Goal: Task Accomplishment & Management: Use online tool/utility

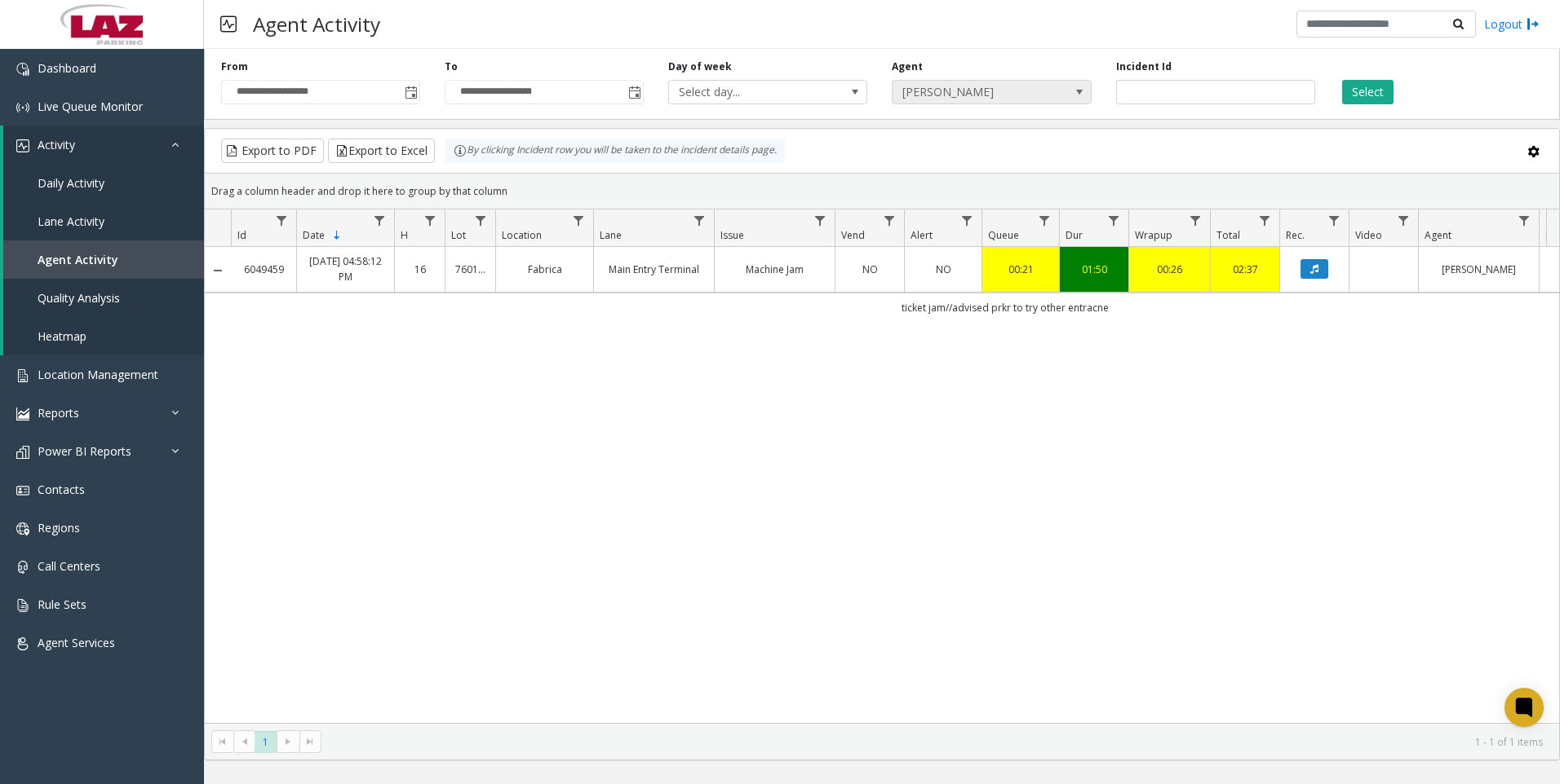
click at [1000, 95] on span "[PERSON_NAME]" at bounding box center [971, 92] width 159 height 23
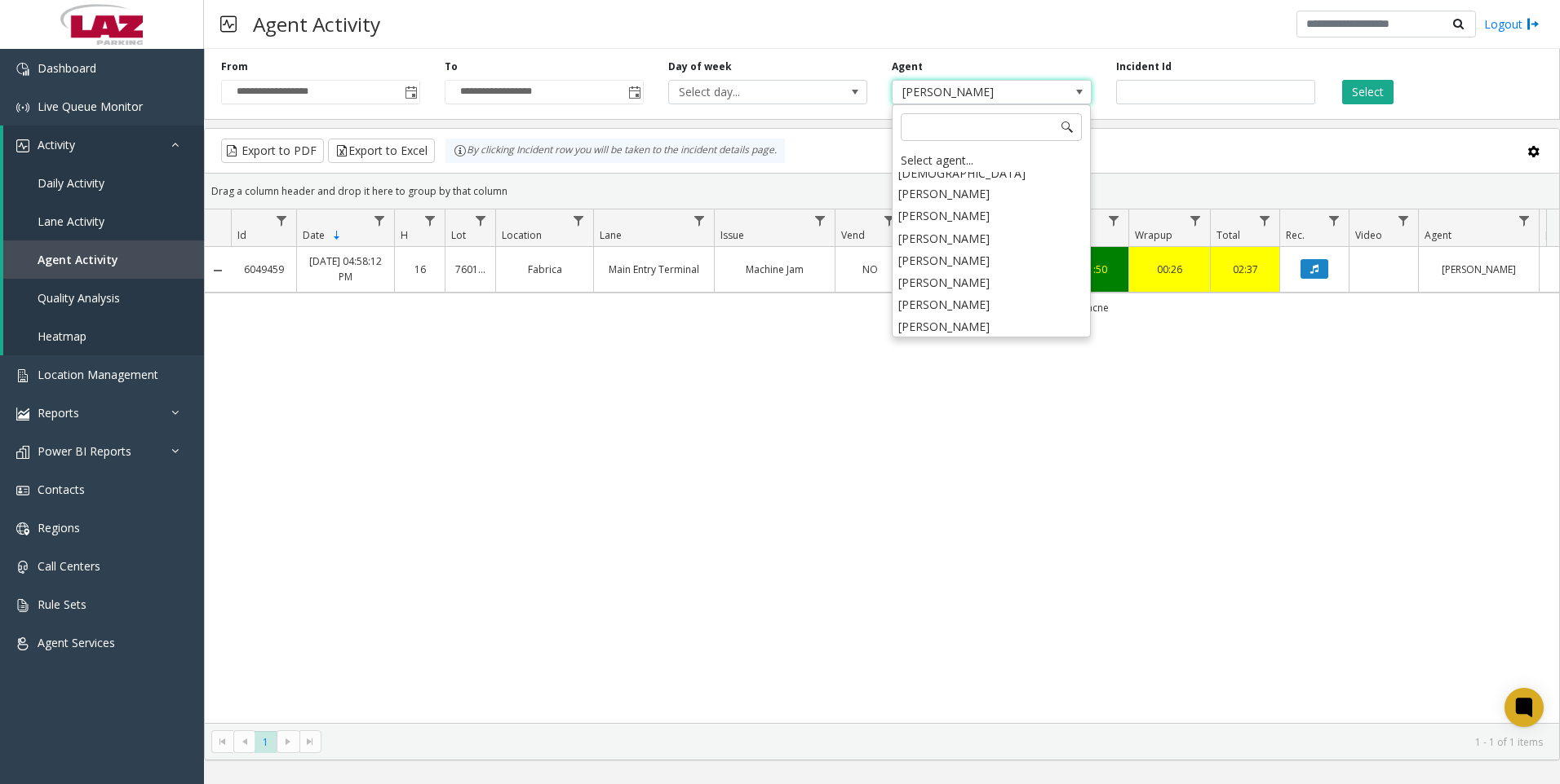
scroll to position [8203, 0]
click at [947, 300] on li "[PERSON_NAME]" at bounding box center [991, 311] width 195 height 22
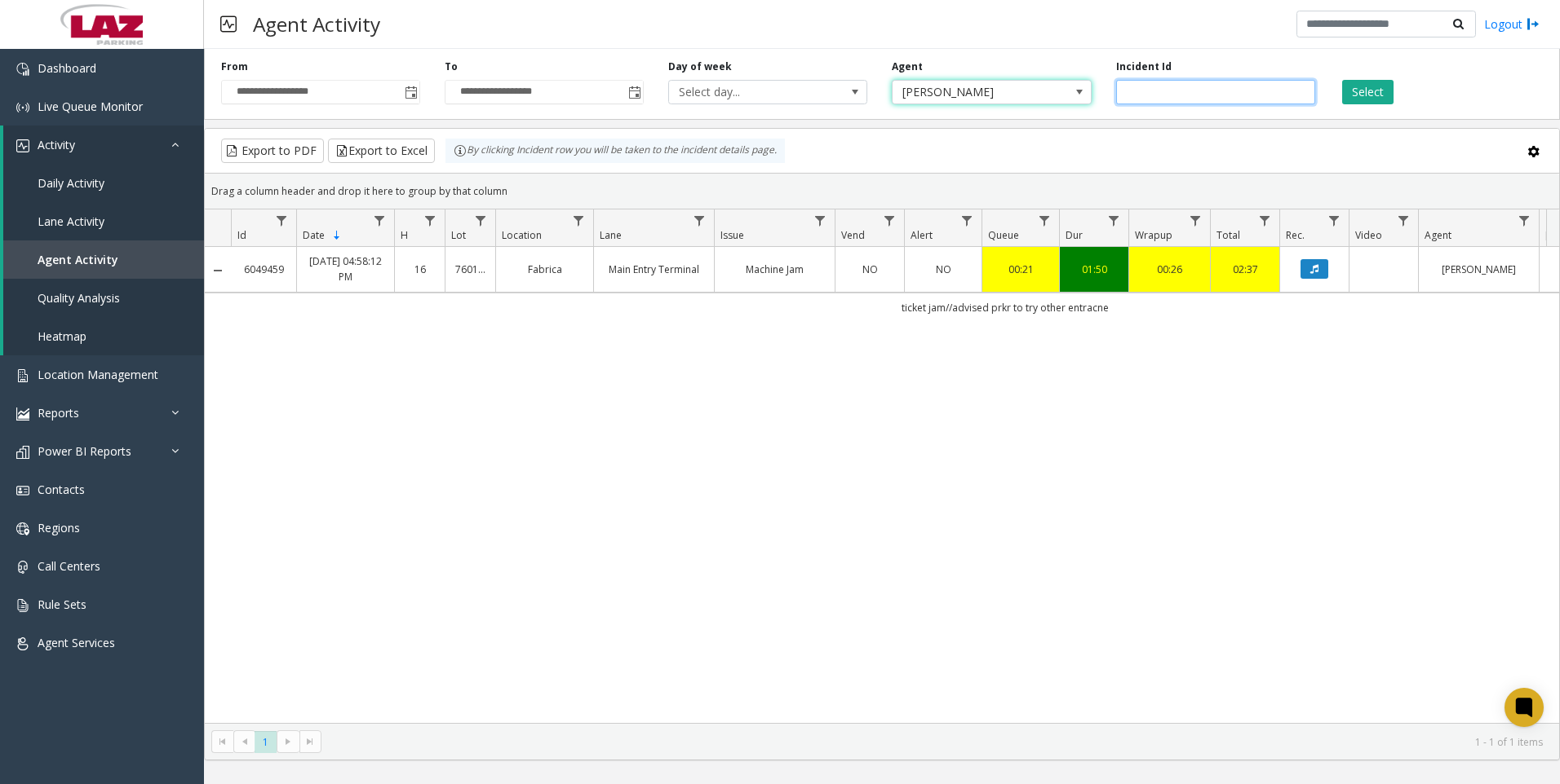
drag, startPoint x: 1210, startPoint y: 102, endPoint x: 1056, endPoint y: 96, distance: 154.1
click at [1056, 96] on div "**********" at bounding box center [882, 81] width 1356 height 77
click at [1365, 85] on button "Select" at bounding box center [1367, 92] width 52 height 25
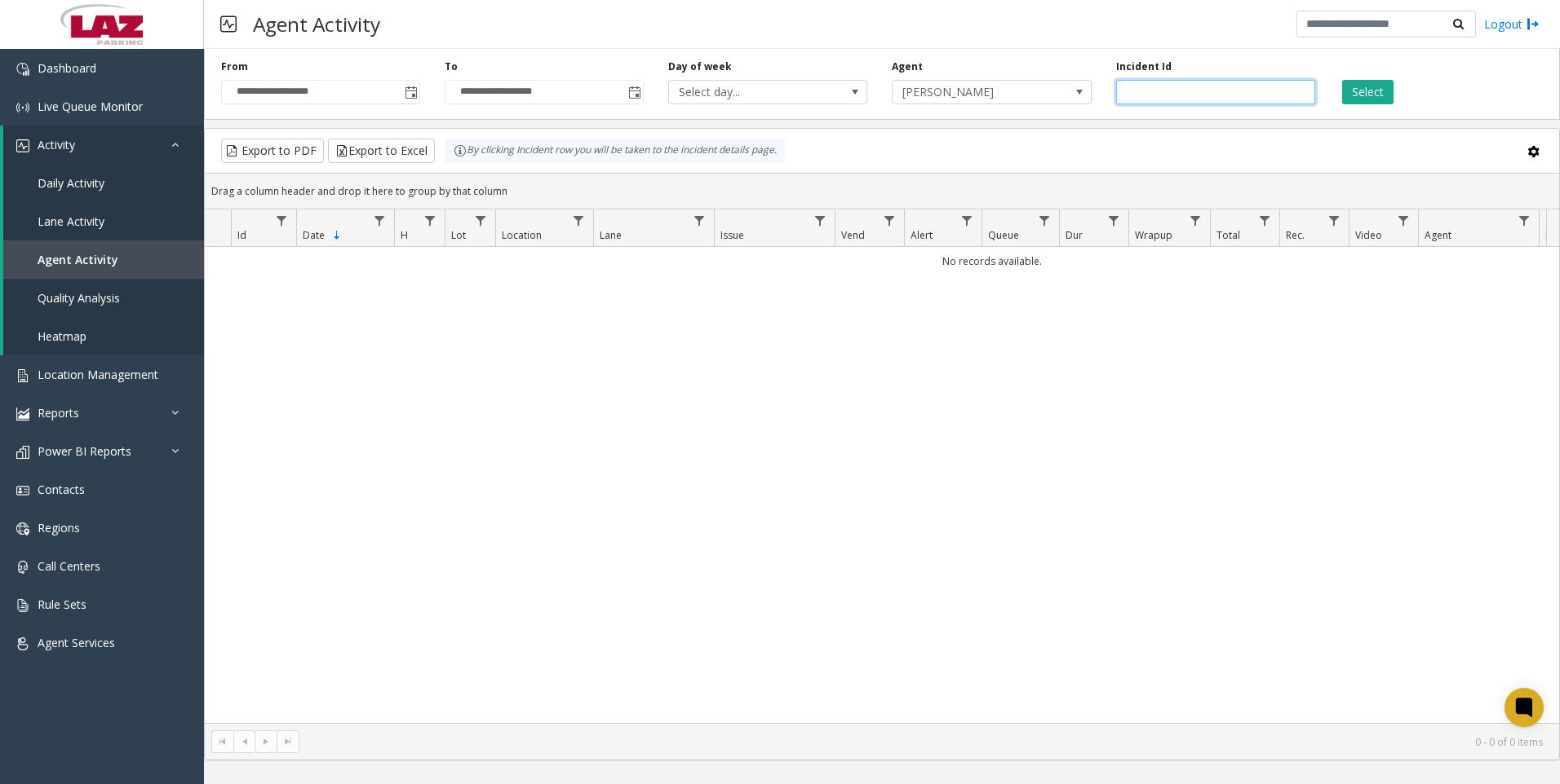
click at [1259, 94] on input "number" at bounding box center [1215, 92] width 199 height 25
paste input "*******"
click at [1360, 100] on button "Select" at bounding box center [1367, 92] width 52 height 25
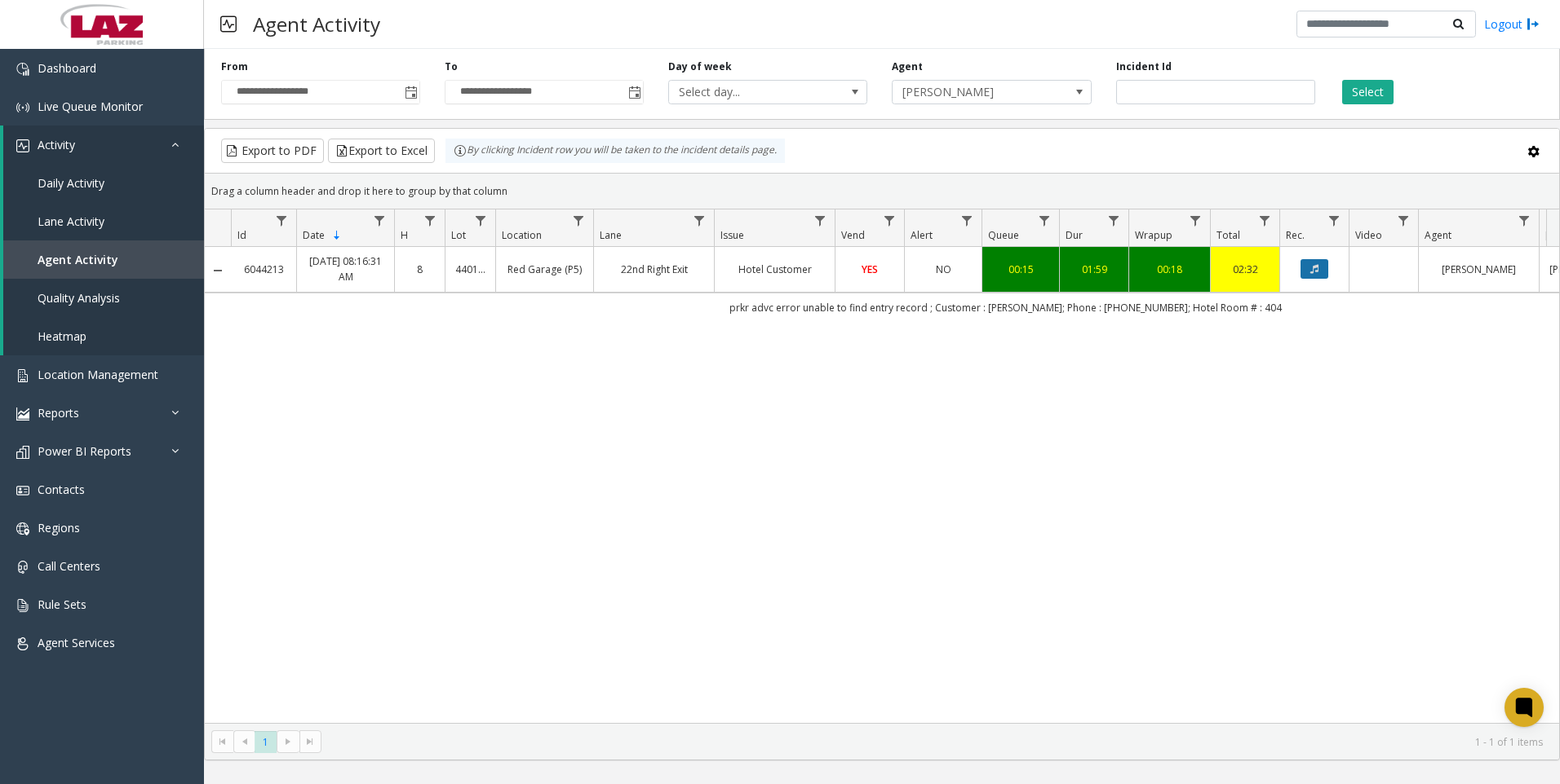
click at [1314, 267] on icon "Data table" at bounding box center [1314, 269] width 8 height 10
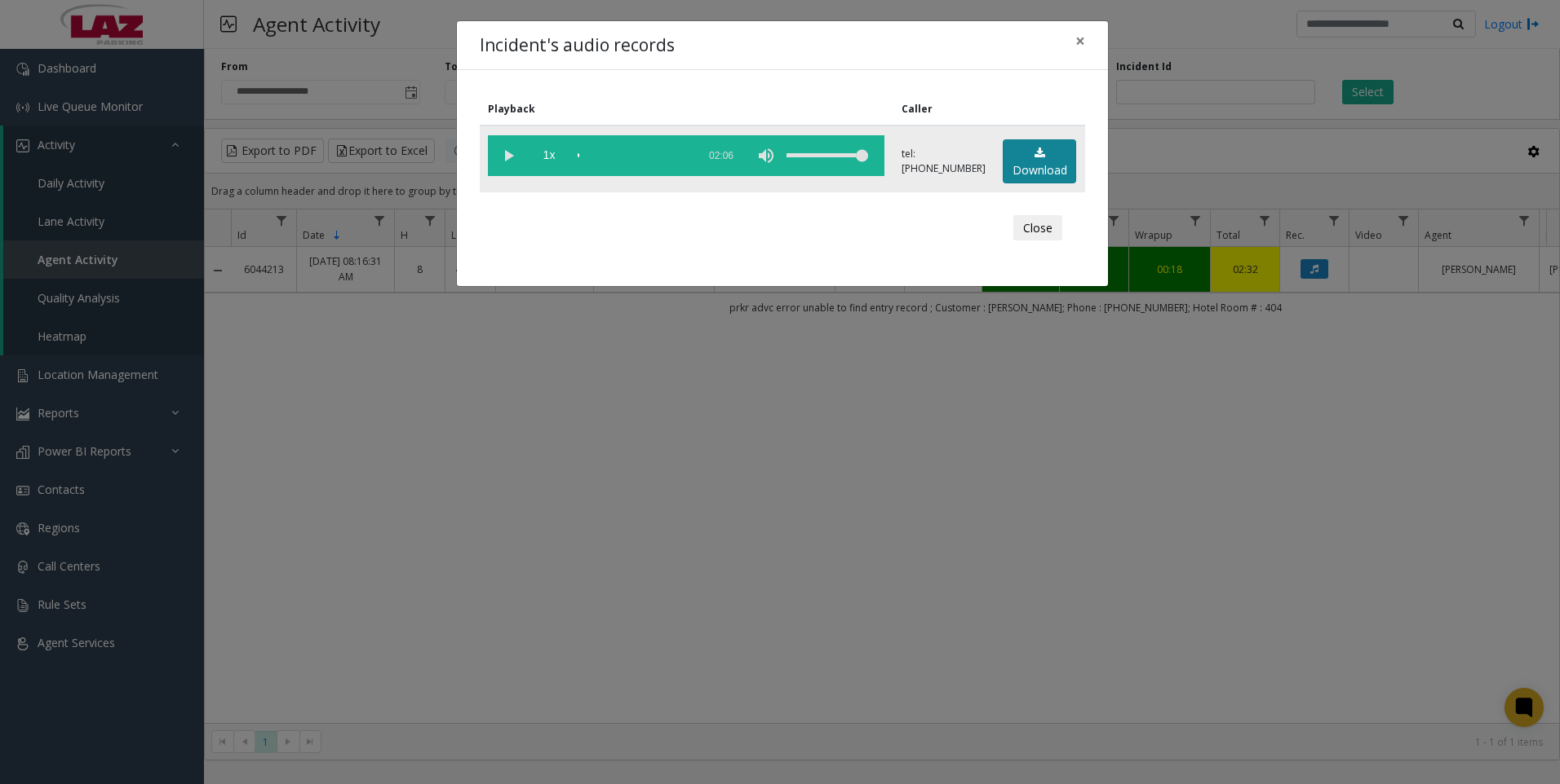
click at [1031, 154] on link "Download" at bounding box center [1039, 161] width 74 height 45
click at [552, 582] on div "Incident's audio records × Playback Caller 1x 02:06 tel:[PHONE_NUMBER] Download…" at bounding box center [780, 392] width 1560 height 784
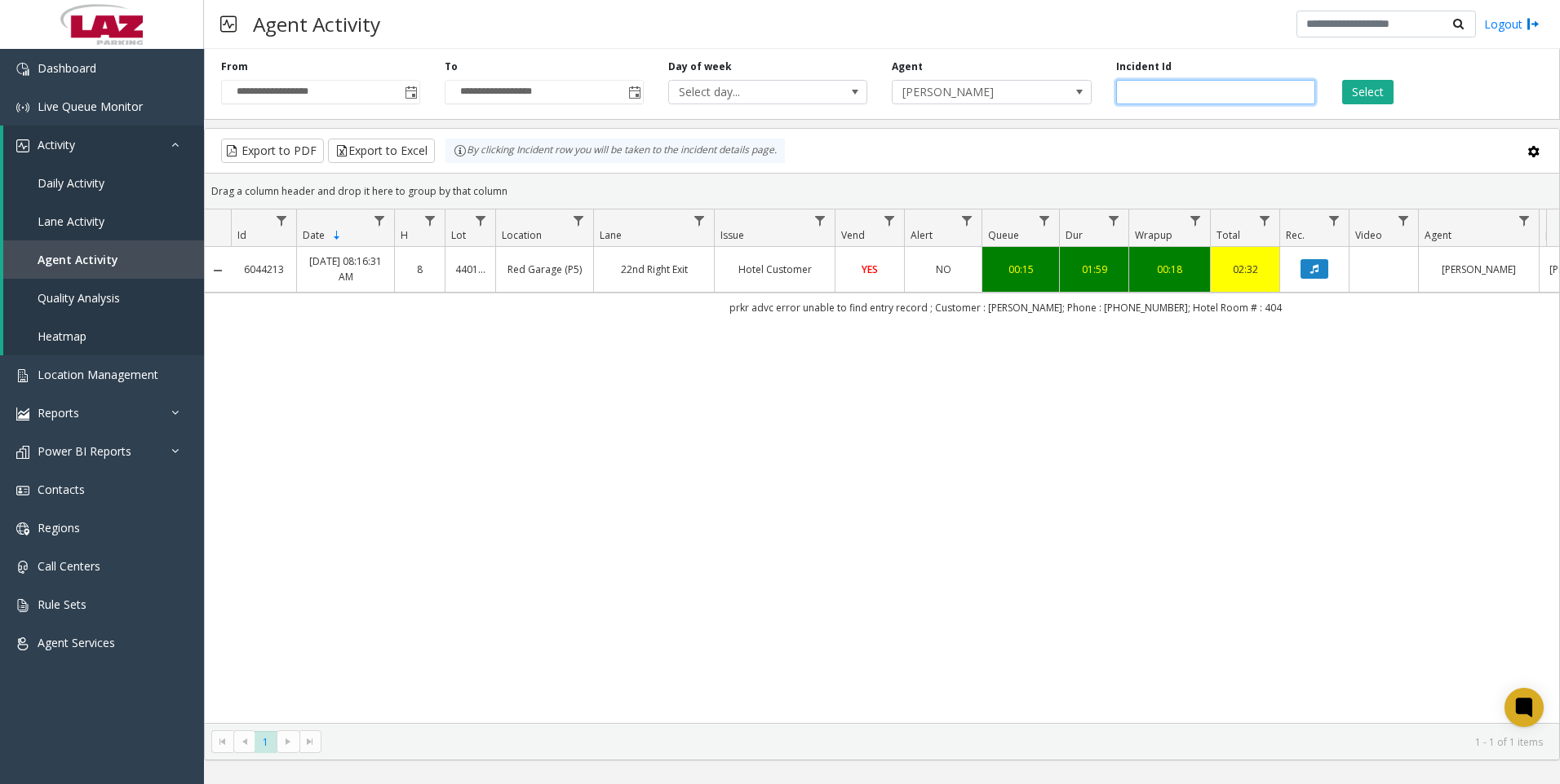
click at [1200, 93] on input "*******" at bounding box center [1215, 92] width 199 height 25
paste input "number"
click at [1350, 87] on button "Select" at bounding box center [1367, 92] width 52 height 25
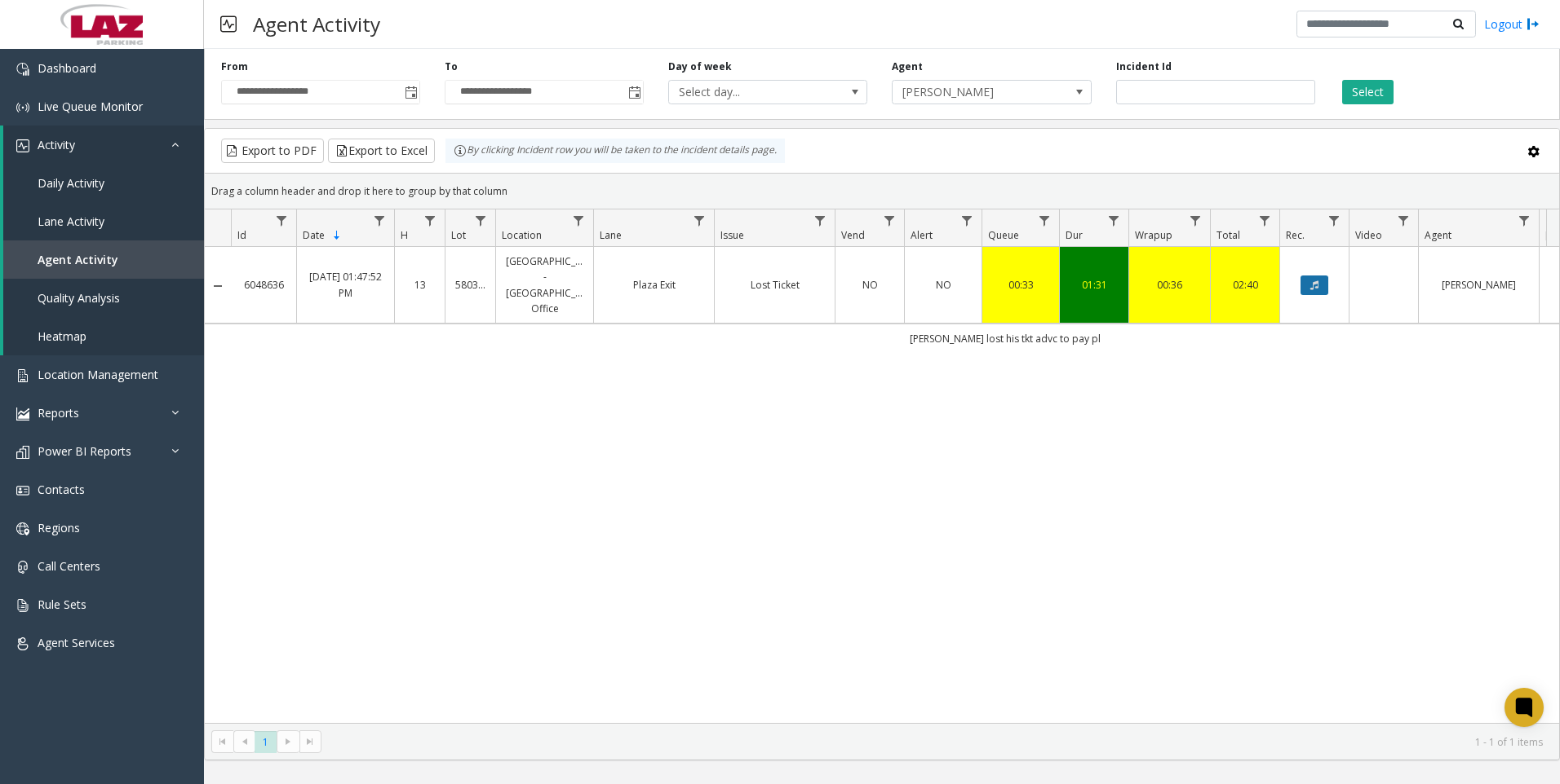
click at [1310, 280] on icon "Data table" at bounding box center [1314, 285] width 8 height 10
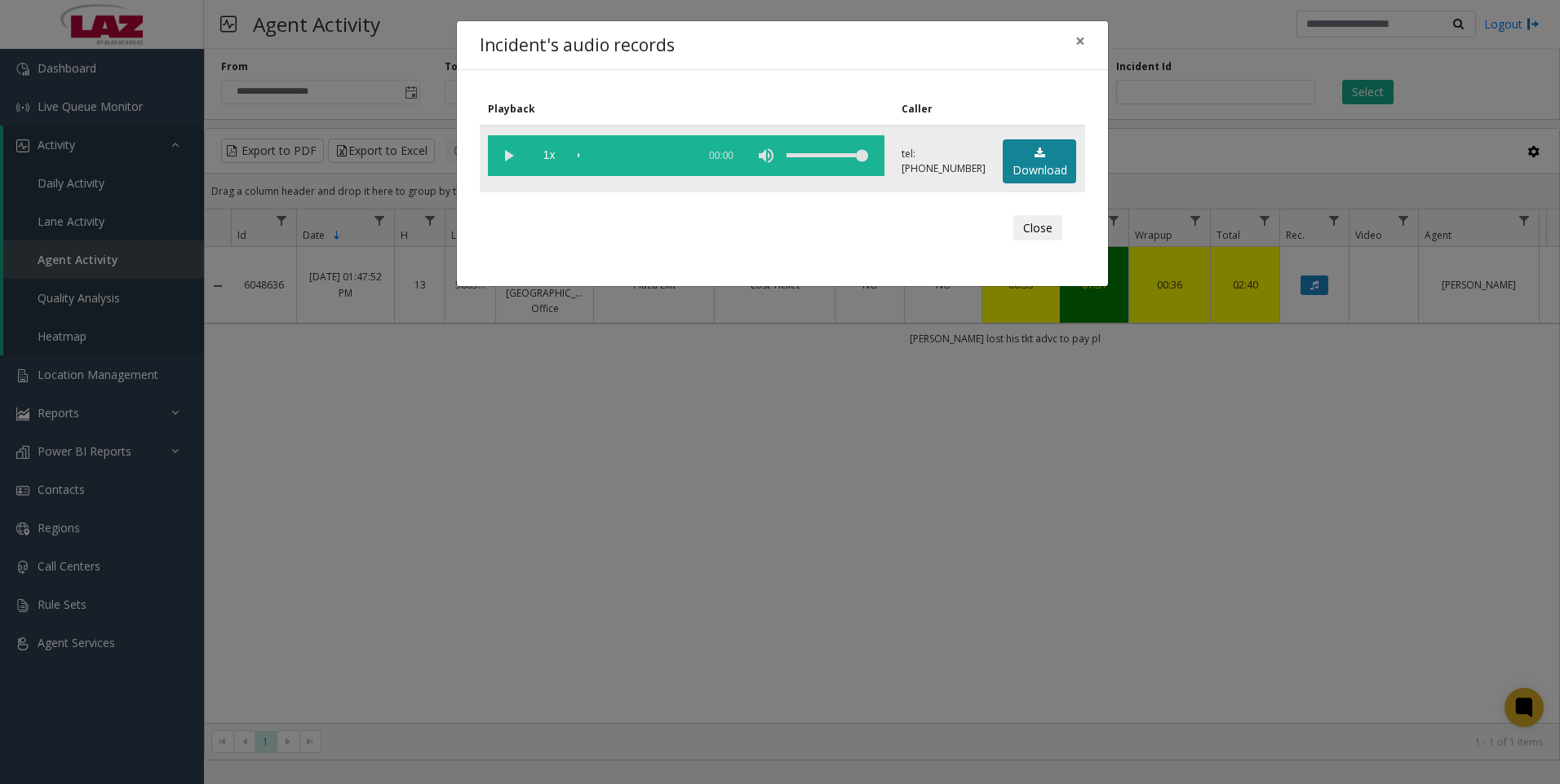
click at [1040, 158] on icon at bounding box center [1039, 152] width 11 height 11
click at [438, 540] on div "Incident's audio records × Playback Caller 1x 01:43 tel:[PHONE_NUMBER] Download…" at bounding box center [780, 392] width 1560 height 784
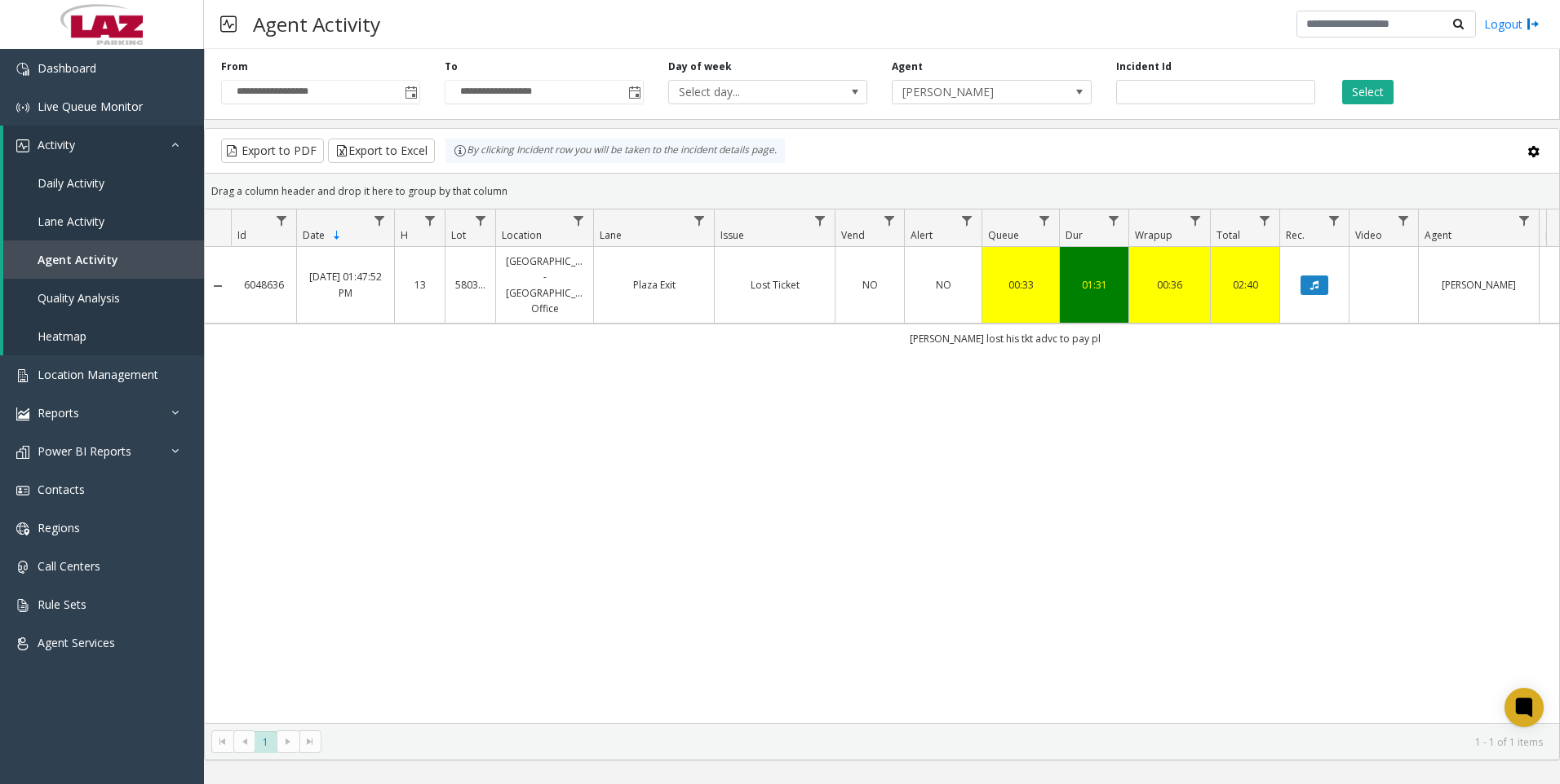
drag, startPoint x: 1244, startPoint y: 597, endPoint x: 1108, endPoint y: 592, distance: 136.1
click at [1244, 596] on div "6048636 [DATE] 01:47:52 PM 13 580368 [GEOGRAPHIC_DATA] - [GEOGRAPHIC_DATA] Exit…" at bounding box center [882, 485] width 1354 height 477
click at [1353, 138] on div "Export to PDF Export to Excel By clicking Incident row you will be taken to the…" at bounding box center [882, 151] width 1327 height 25
click at [1256, 101] on input "*******" at bounding box center [1215, 92] width 199 height 25
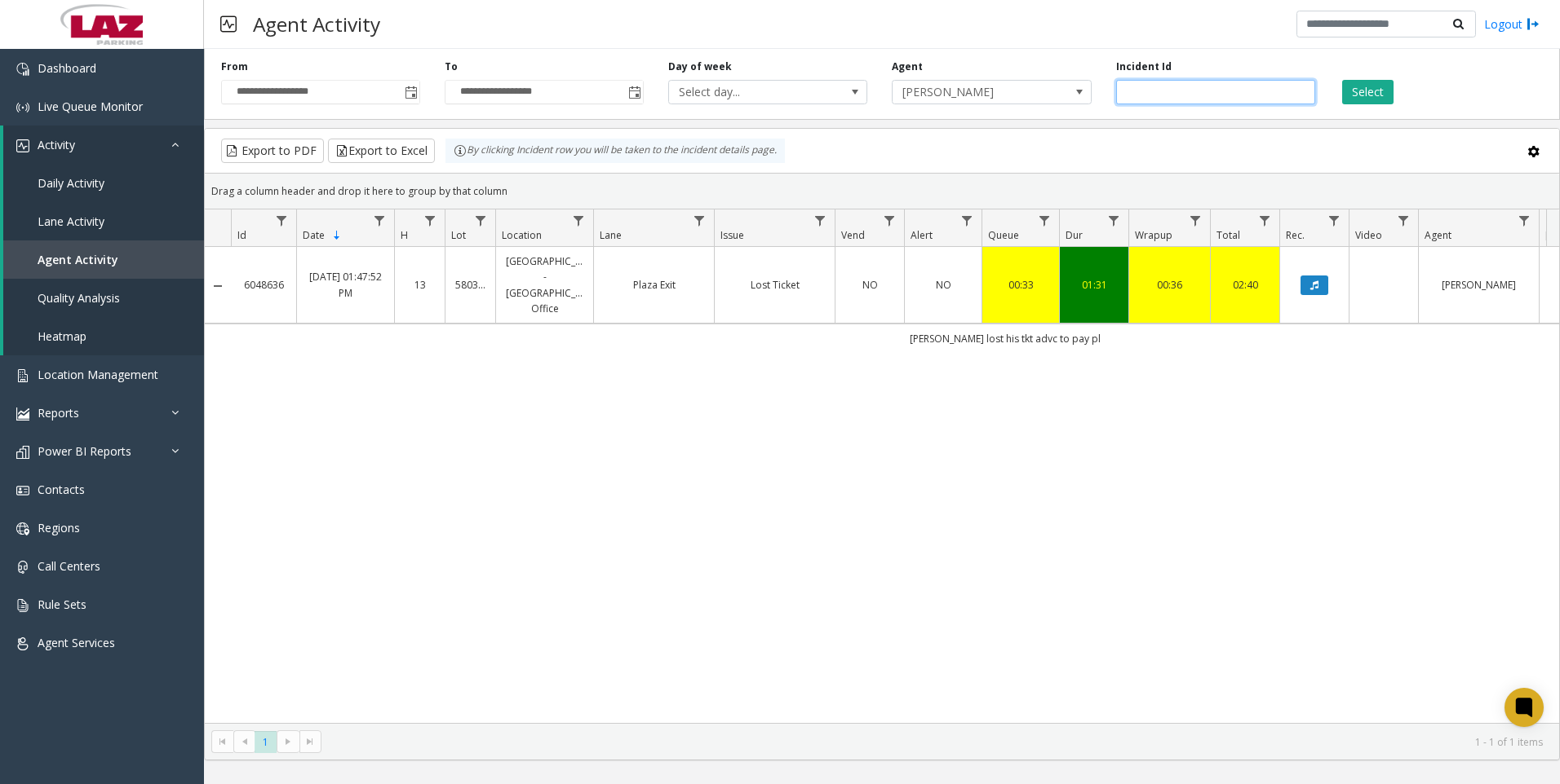
click at [1256, 101] on input "*******" at bounding box center [1215, 92] width 199 height 25
paste input "number"
click at [1349, 96] on button "Select" at bounding box center [1367, 92] width 52 height 25
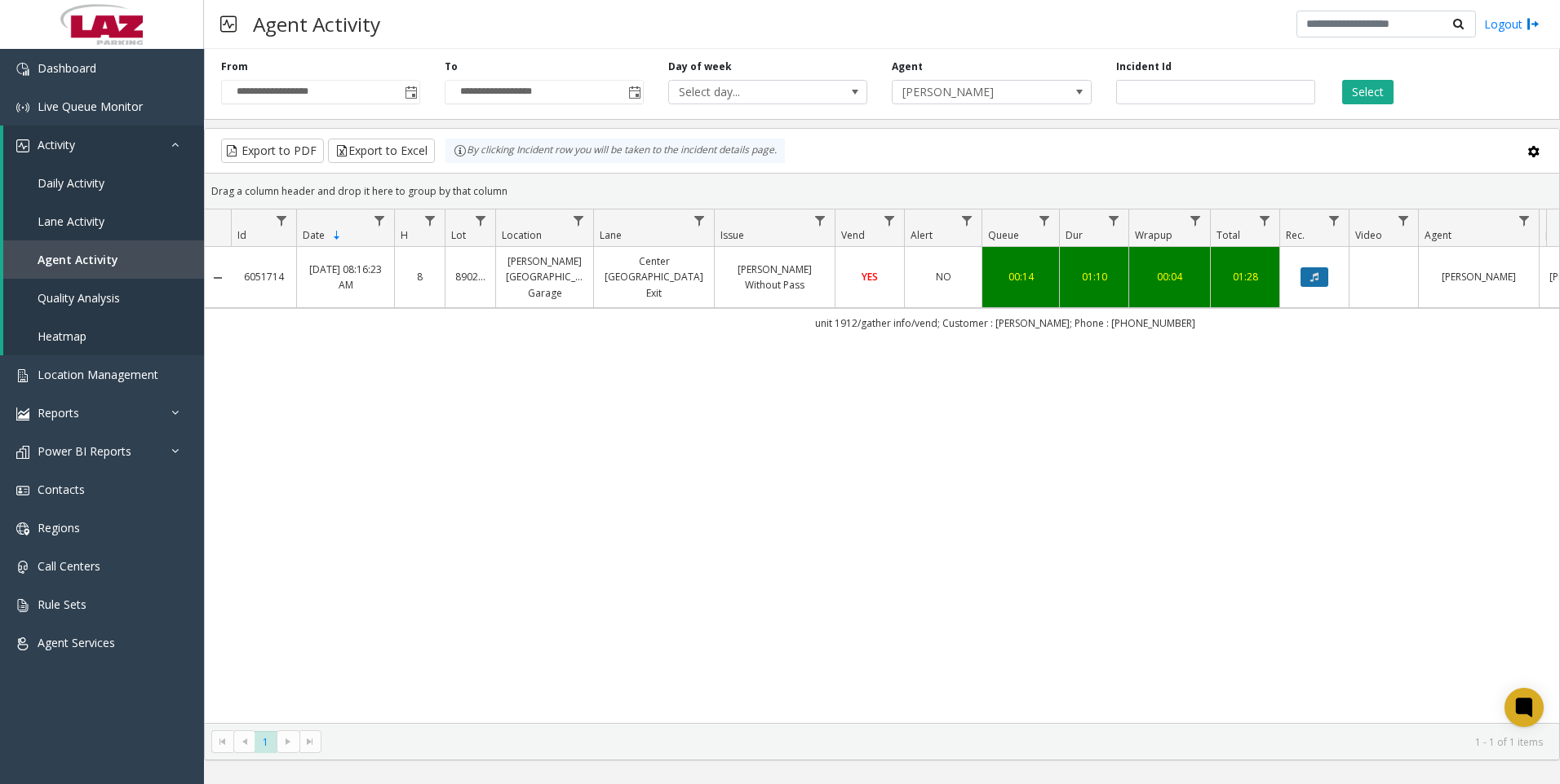
click at [1317, 272] on icon "Data table" at bounding box center [1314, 277] width 8 height 10
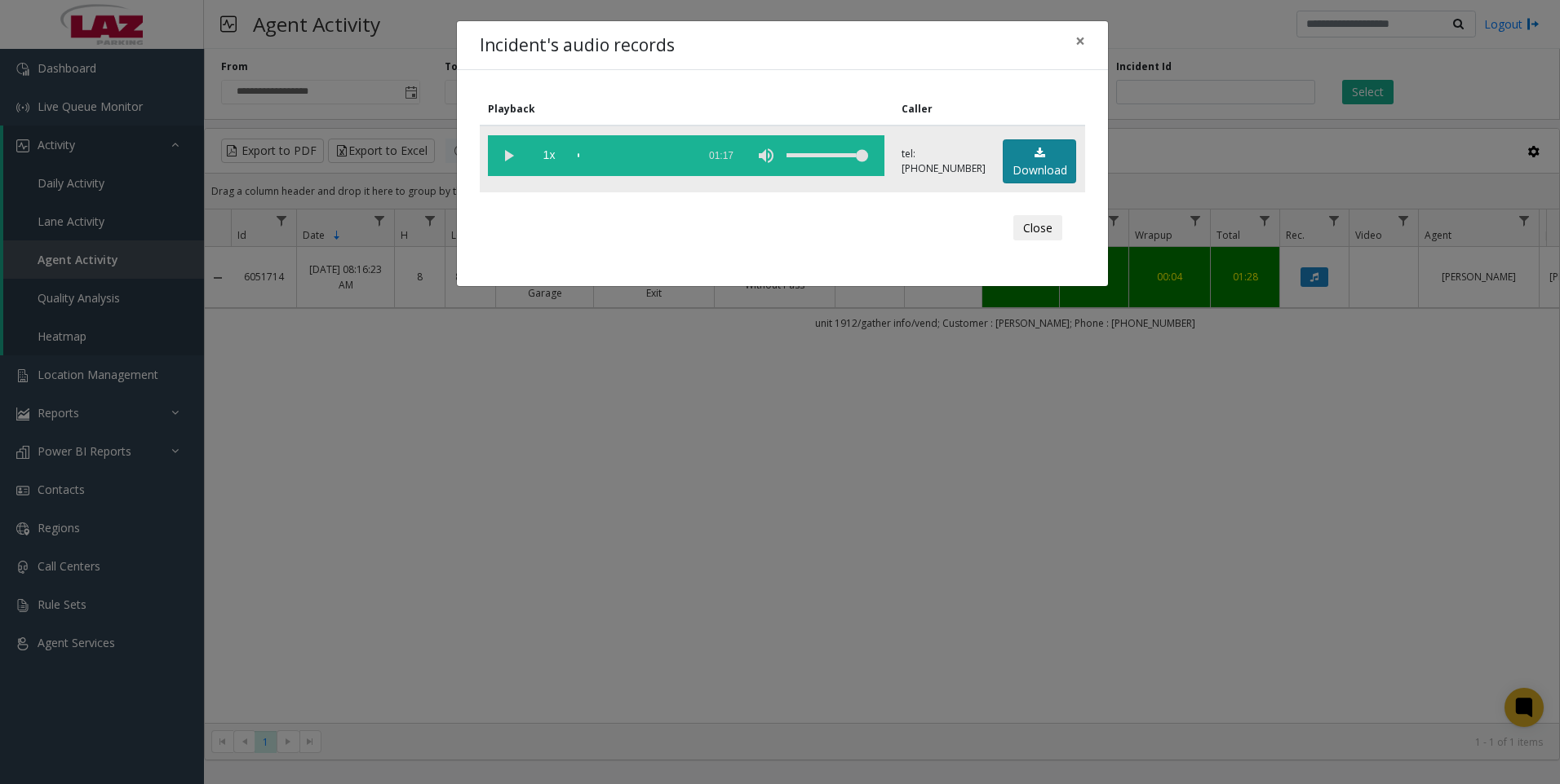
drag, startPoint x: 1022, startPoint y: 145, endPoint x: 994, endPoint y: 148, distance: 28.2
click at [1021, 145] on link "Download" at bounding box center [1039, 161] width 74 height 45
click at [389, 559] on div "Incident's audio records × Playback Caller 1x 01:17 tel:[PHONE_NUMBER] Download…" at bounding box center [780, 392] width 1560 height 784
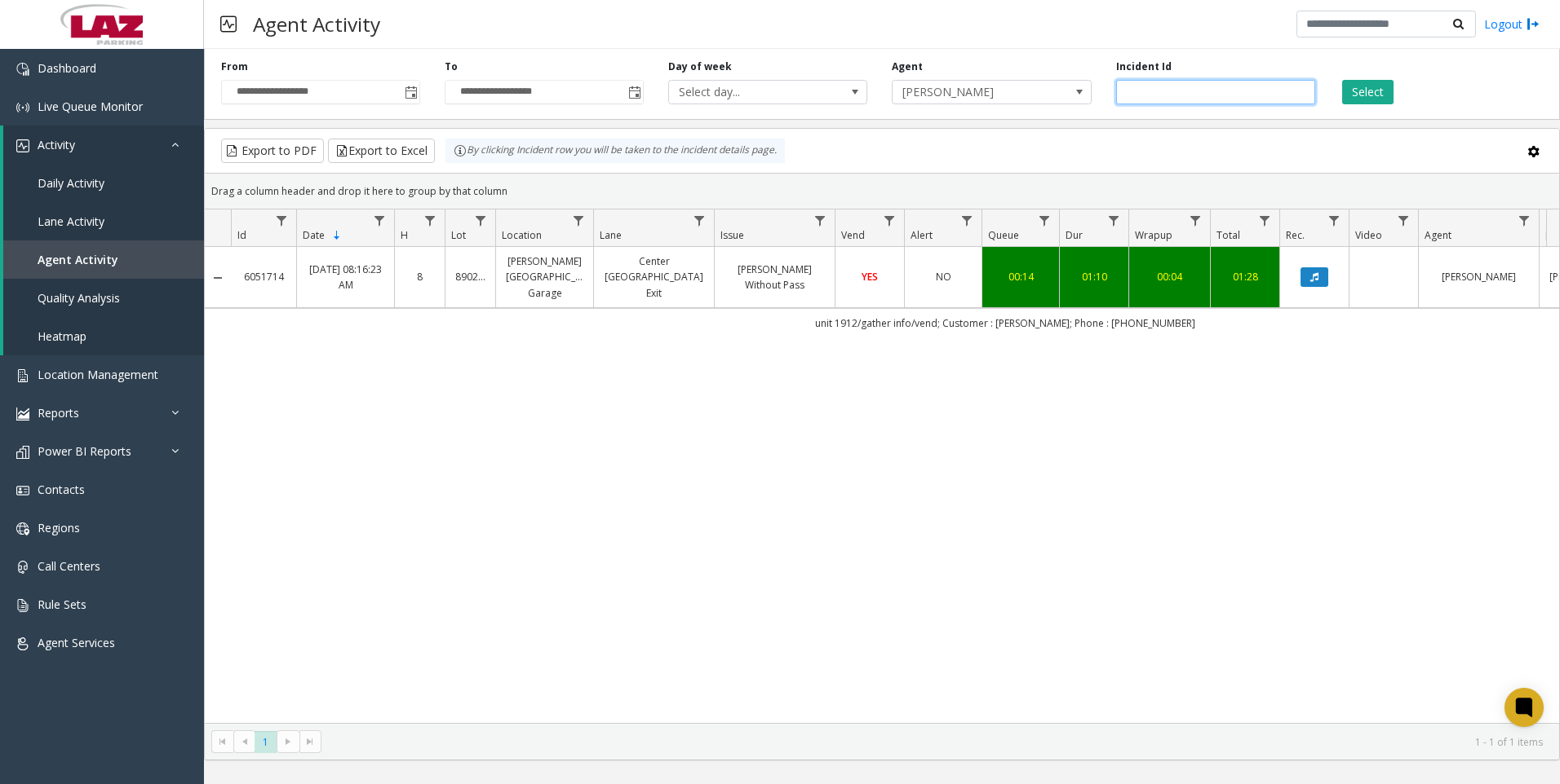
click at [1202, 94] on input "*******" at bounding box center [1215, 92] width 199 height 25
paste input "number"
click at [1359, 85] on button "Select" at bounding box center [1367, 92] width 52 height 25
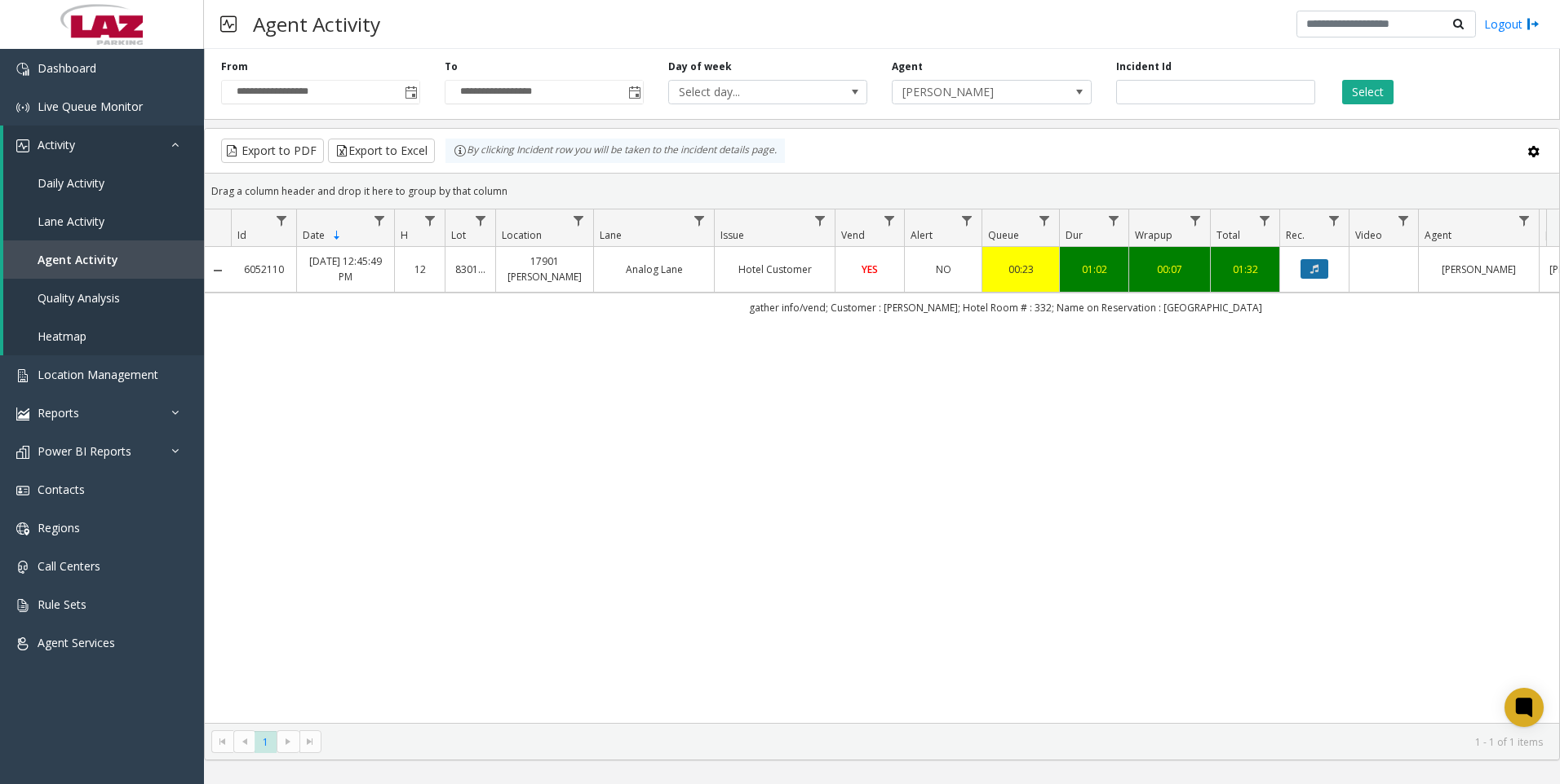
click at [1315, 267] on icon "Data table" at bounding box center [1314, 269] width 8 height 10
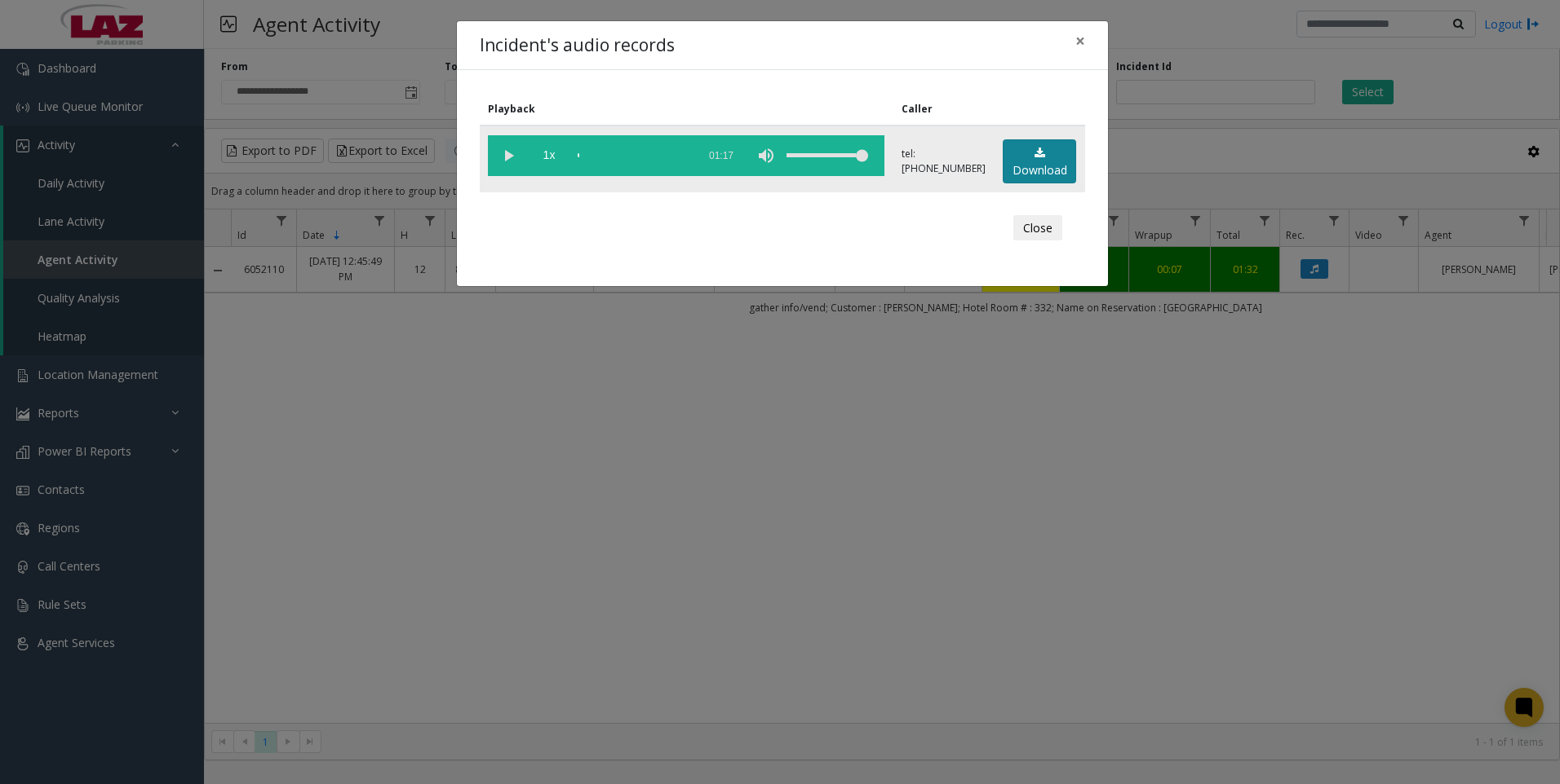
click at [1065, 171] on link "Download" at bounding box center [1039, 161] width 74 height 45
click at [489, 457] on div "Incident's audio records × Playback Caller 1x 01:17 tel:[PHONE_NUMBER] Download…" at bounding box center [780, 392] width 1560 height 784
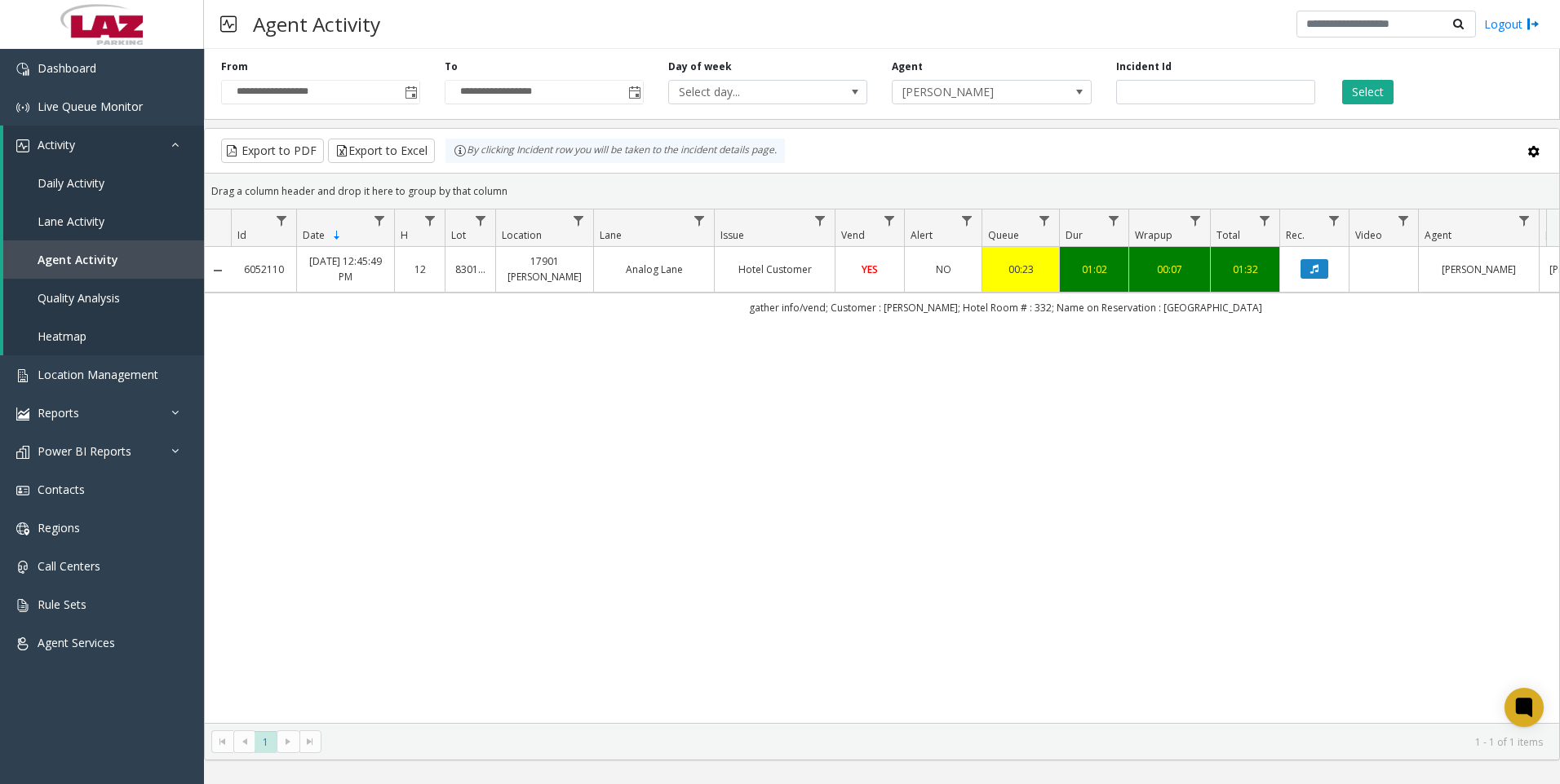
click at [1408, 458] on div "6052110 [DATE] 12:45:49 PM 12 830198 17901 [PERSON_NAME][GEOGRAPHIC_DATA] Custo…" at bounding box center [882, 485] width 1354 height 477
drag, startPoint x: 388, startPoint y: 637, endPoint x: 413, endPoint y: 575, distance: 66.9
click at [388, 637] on div "6052110 [DATE] 12:45:49 PM 12 830198 17901 [PERSON_NAME][GEOGRAPHIC_DATA] Custo…" at bounding box center [882, 485] width 1354 height 477
click at [1209, 81] on input "*******" at bounding box center [1215, 92] width 199 height 25
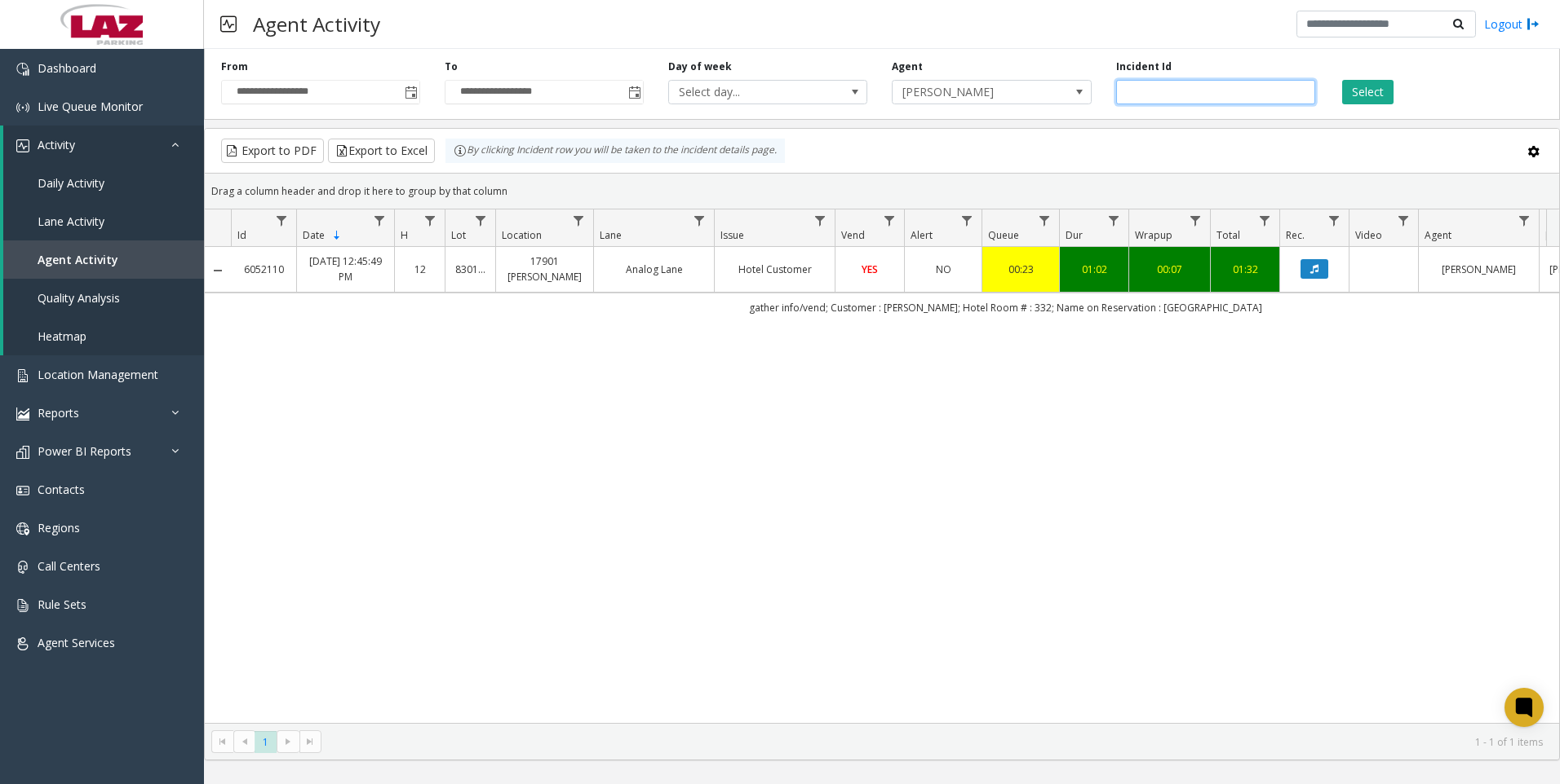
click at [1206, 90] on input "*******" at bounding box center [1215, 92] width 199 height 25
paste input "number"
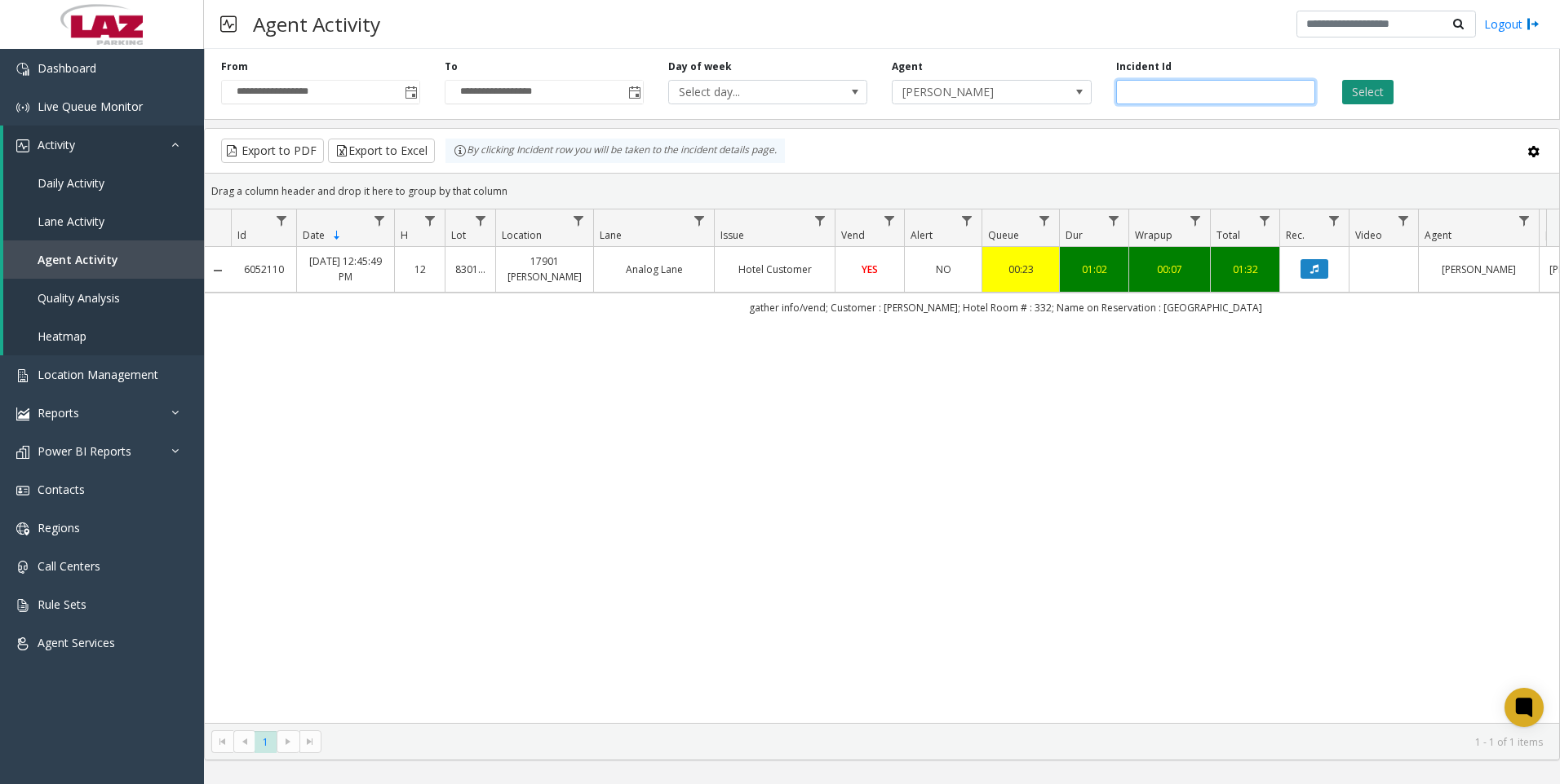
type input "*******"
click at [1371, 98] on button "Select" at bounding box center [1367, 92] width 52 height 25
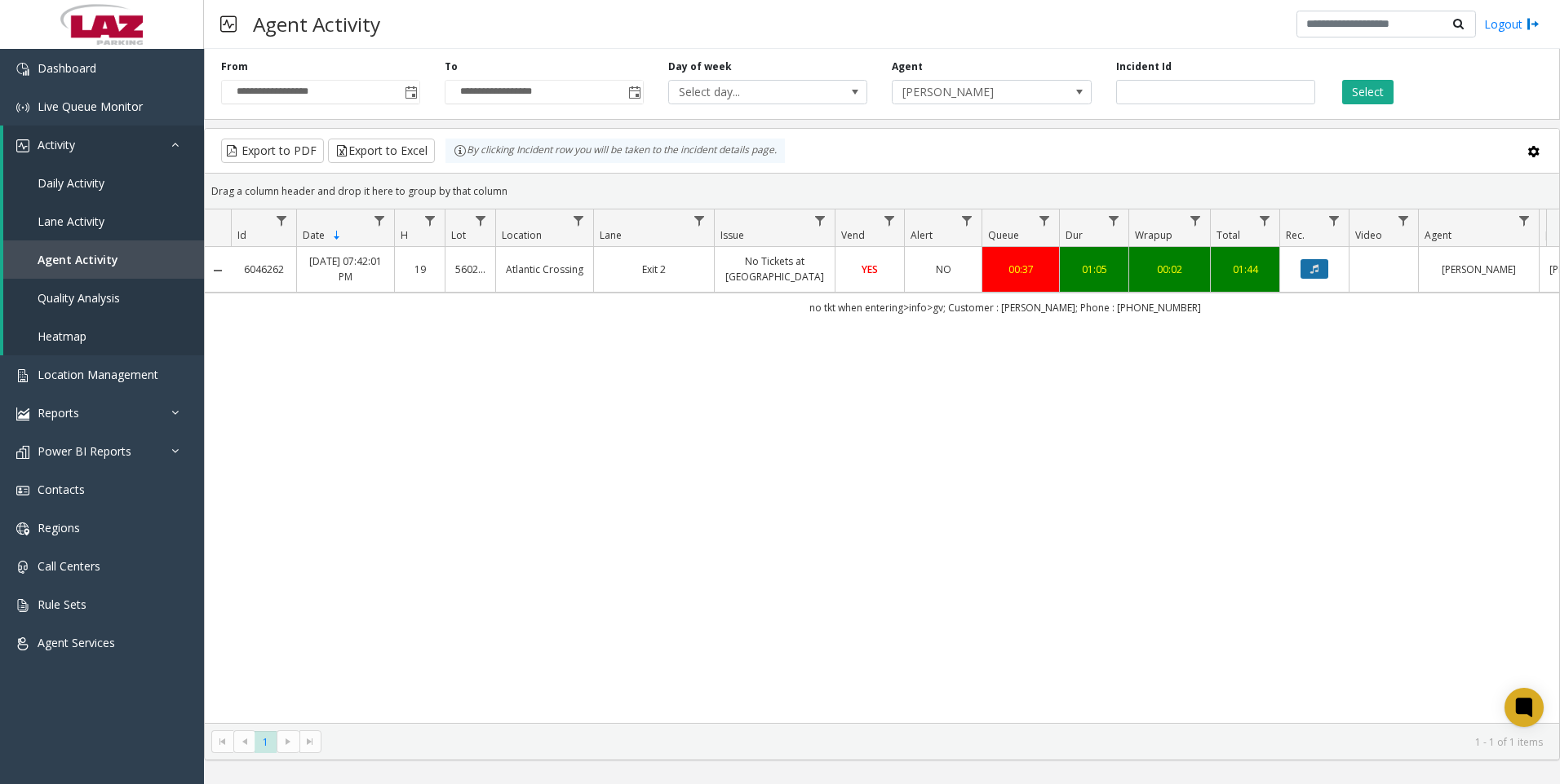
click at [1301, 266] on button "Data table" at bounding box center [1315, 269] width 28 height 19
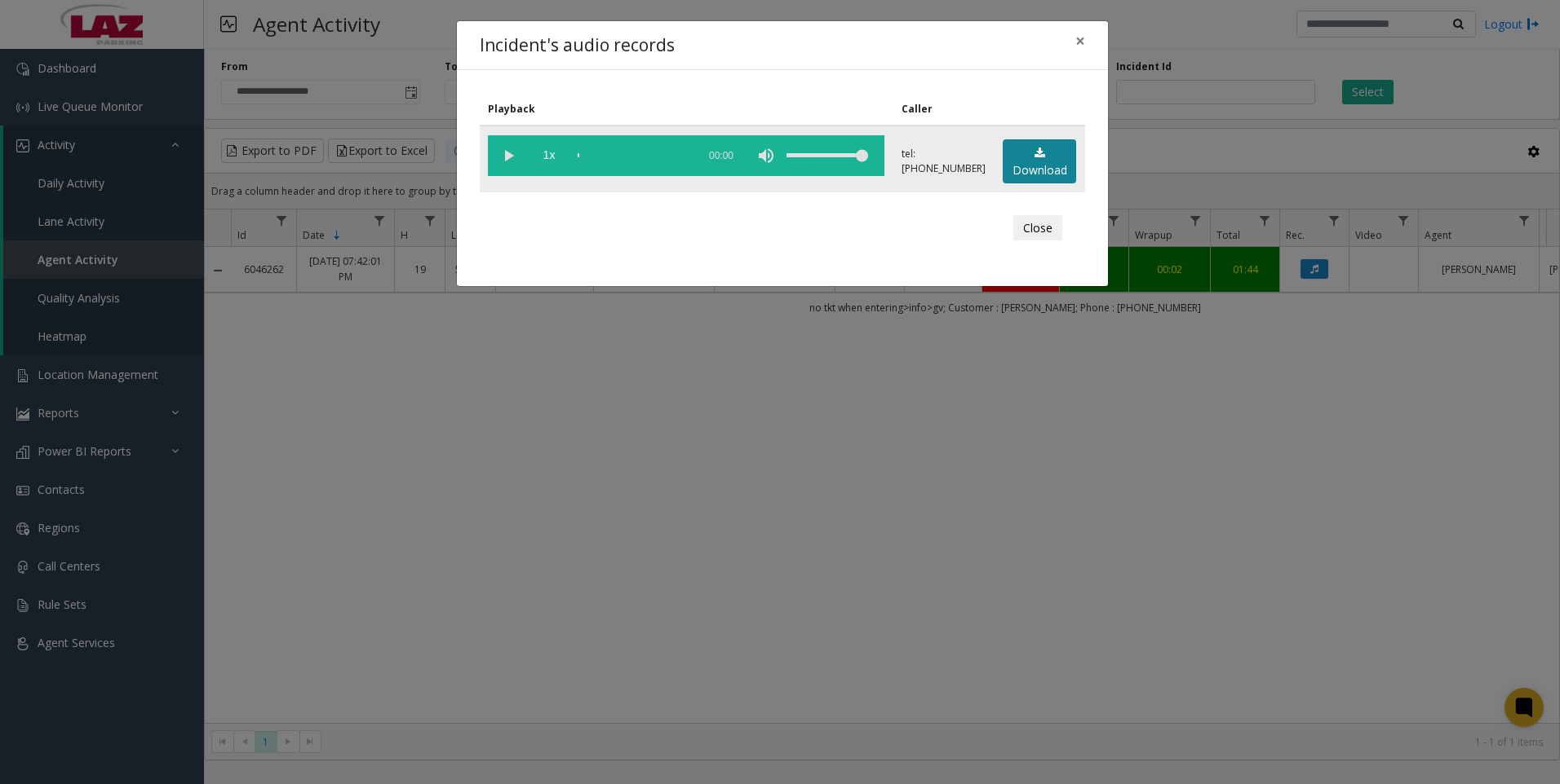
click at [1018, 159] on link "Download" at bounding box center [1039, 161] width 74 height 45
click at [1032, 162] on link "Download" at bounding box center [1039, 161] width 74 height 45
click at [1044, 166] on link "Download" at bounding box center [1039, 161] width 74 height 45
click at [1020, 173] on link "Download" at bounding box center [1039, 161] width 74 height 45
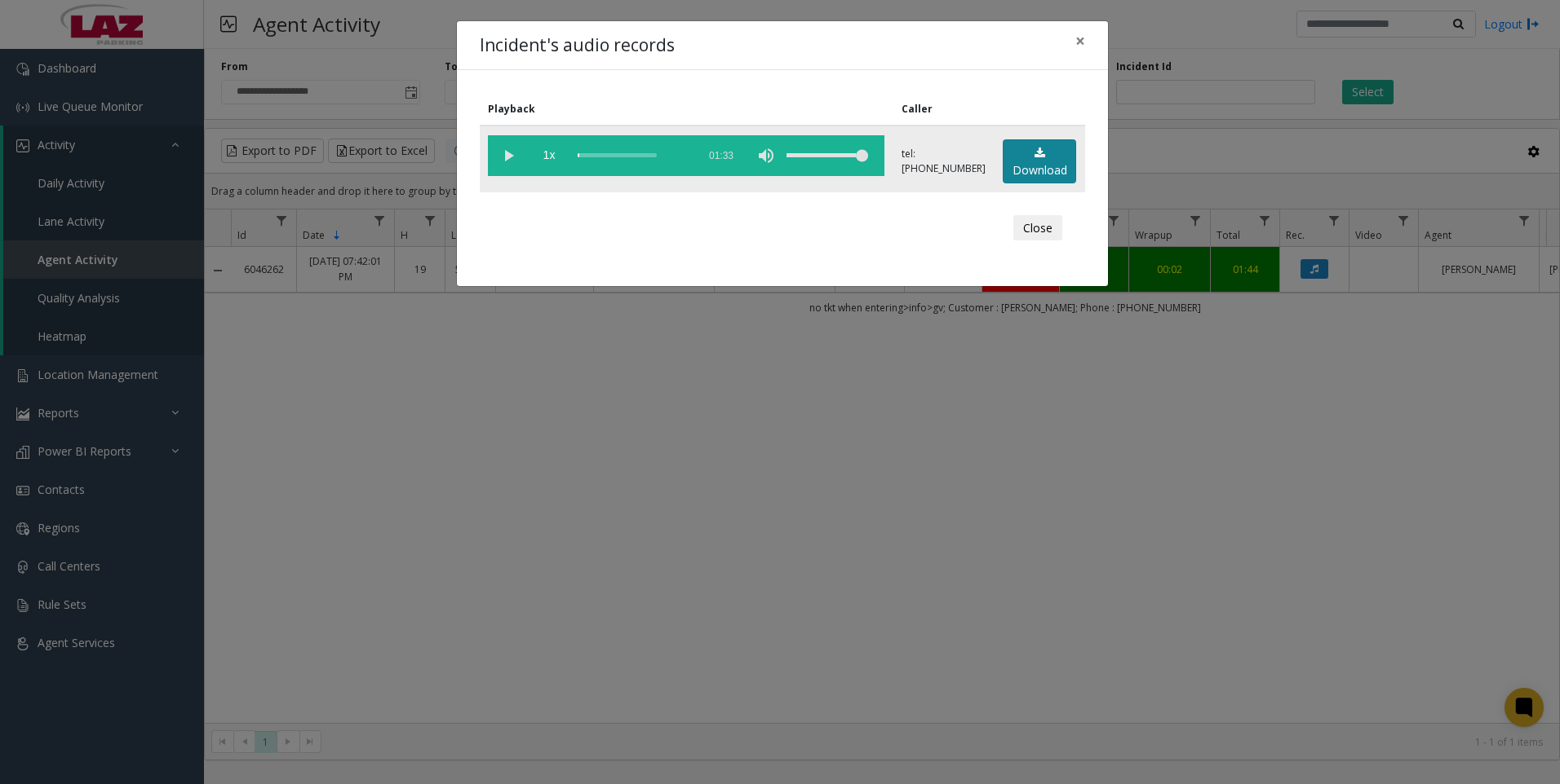
click at [1020, 173] on link "Download" at bounding box center [1039, 161] width 74 height 45
click at [1038, 159] on icon at bounding box center [1039, 152] width 11 height 11
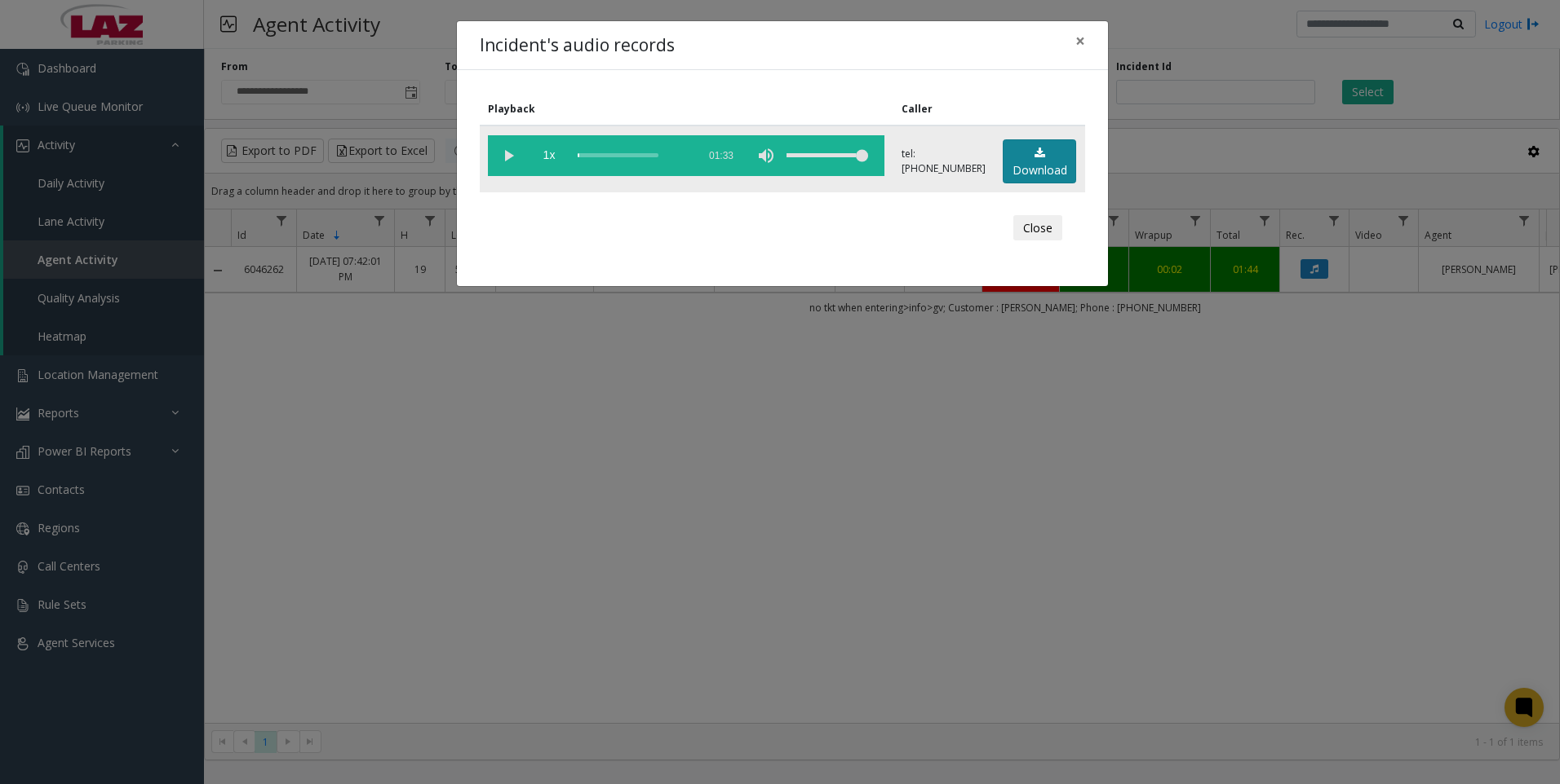
click at [1038, 159] on icon at bounding box center [1039, 152] width 11 height 11
click at [1032, 159] on link "Download" at bounding box center [1039, 161] width 74 height 45
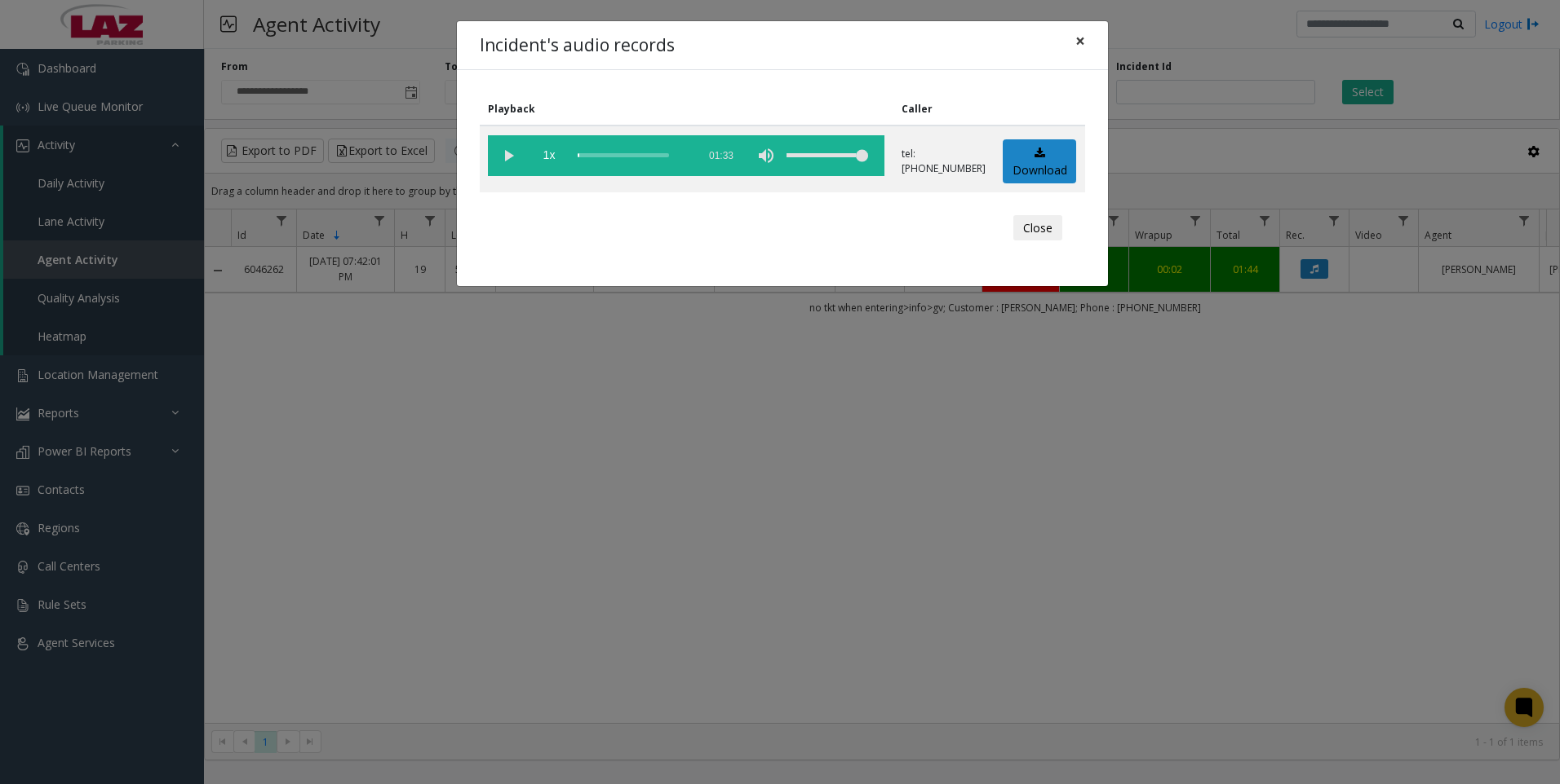
click at [1075, 40] on span "×" at bounding box center [1080, 41] width 10 height 23
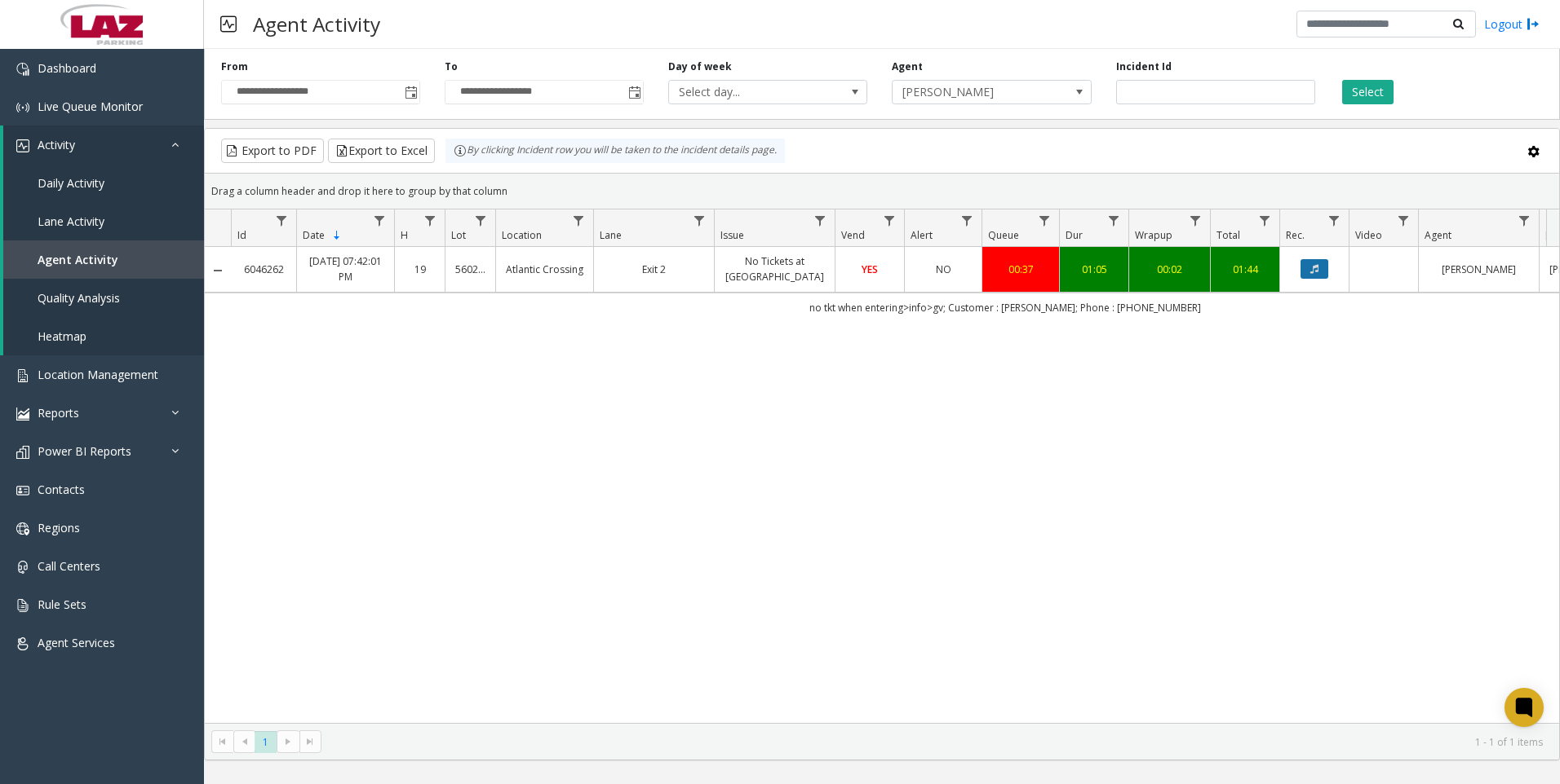
click at [1313, 272] on icon "Data table" at bounding box center [1314, 269] width 8 height 10
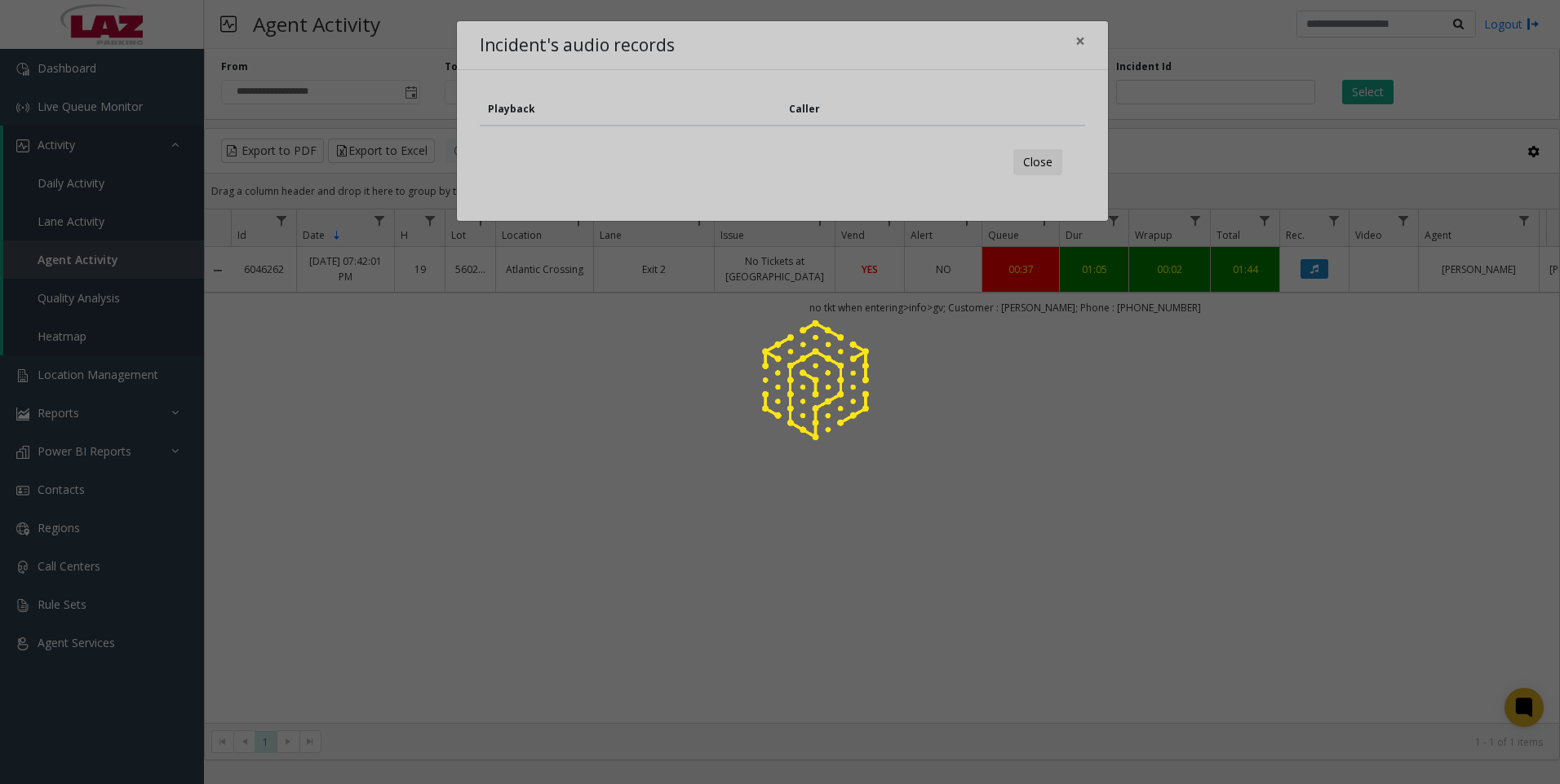
click at [1079, 43] on div at bounding box center [780, 392] width 1560 height 784
click at [788, 561] on div at bounding box center [780, 392] width 1560 height 784
click at [479, 563] on div at bounding box center [780, 392] width 1560 height 784
click at [982, 428] on div at bounding box center [780, 392] width 1560 height 784
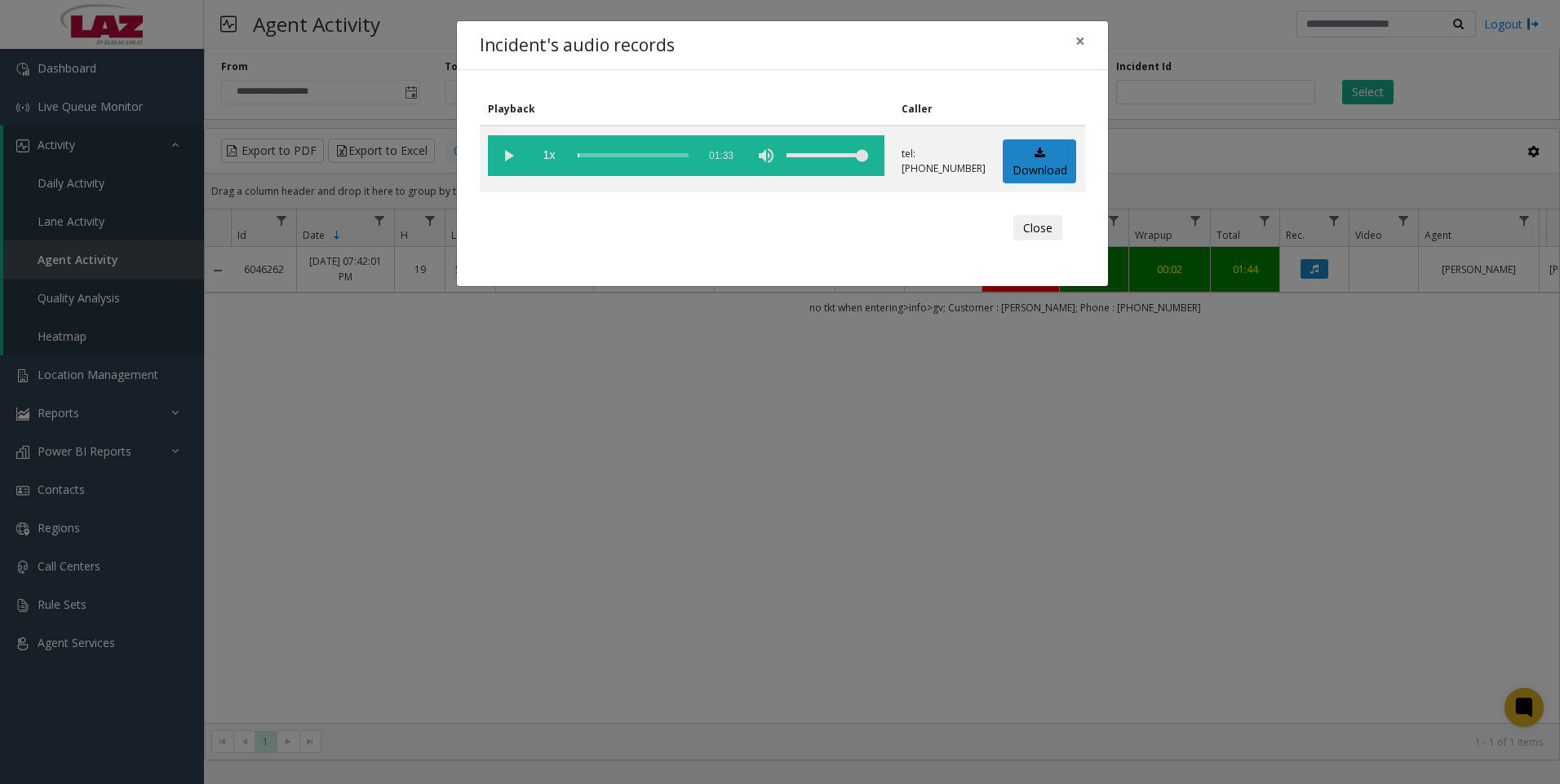
click at [511, 567] on div "Incident's audio records × Playback Caller 1x 01:33 tel:[PHONE_NUMBER] Download…" at bounding box center [780, 392] width 1560 height 784
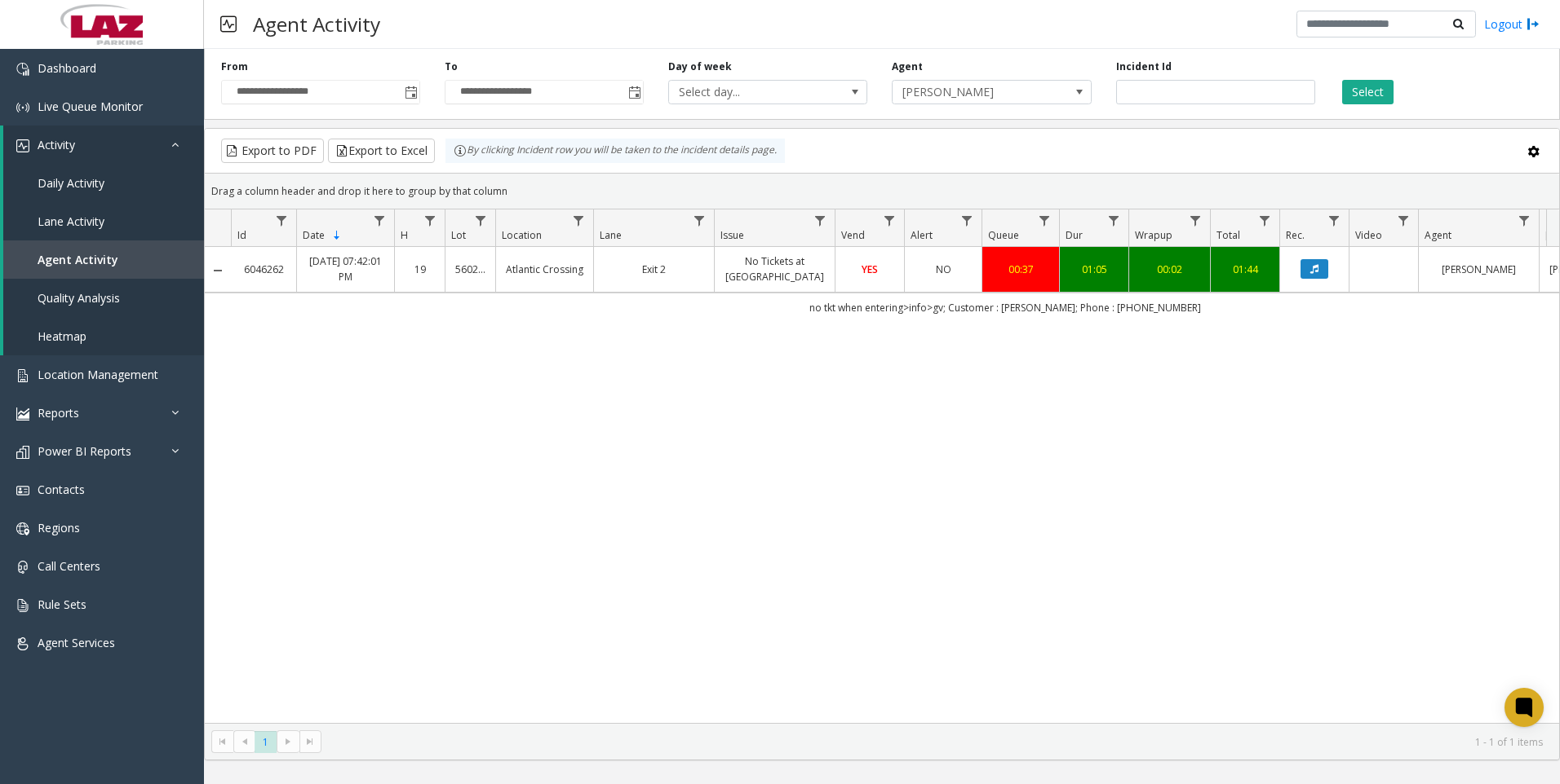
click at [462, 594] on div "6046262 [DATE] 07:42:01 PM 19 560261 [GEOGRAPHIC_DATA] Exit 2 No Tickets at Ent…" at bounding box center [882, 485] width 1354 height 477
click at [421, 582] on div "6046262 [DATE] 07:42:01 PM 19 560261 [GEOGRAPHIC_DATA] Exit 2 No Tickets at Ent…" at bounding box center [882, 485] width 1354 height 477
click at [552, 648] on div "6046262 [DATE] 07:42:01 PM 19 560261 [GEOGRAPHIC_DATA] Exit 2 No Tickets at Ent…" at bounding box center [882, 485] width 1354 height 477
